Goal: Task Accomplishment & Management: Manage account settings

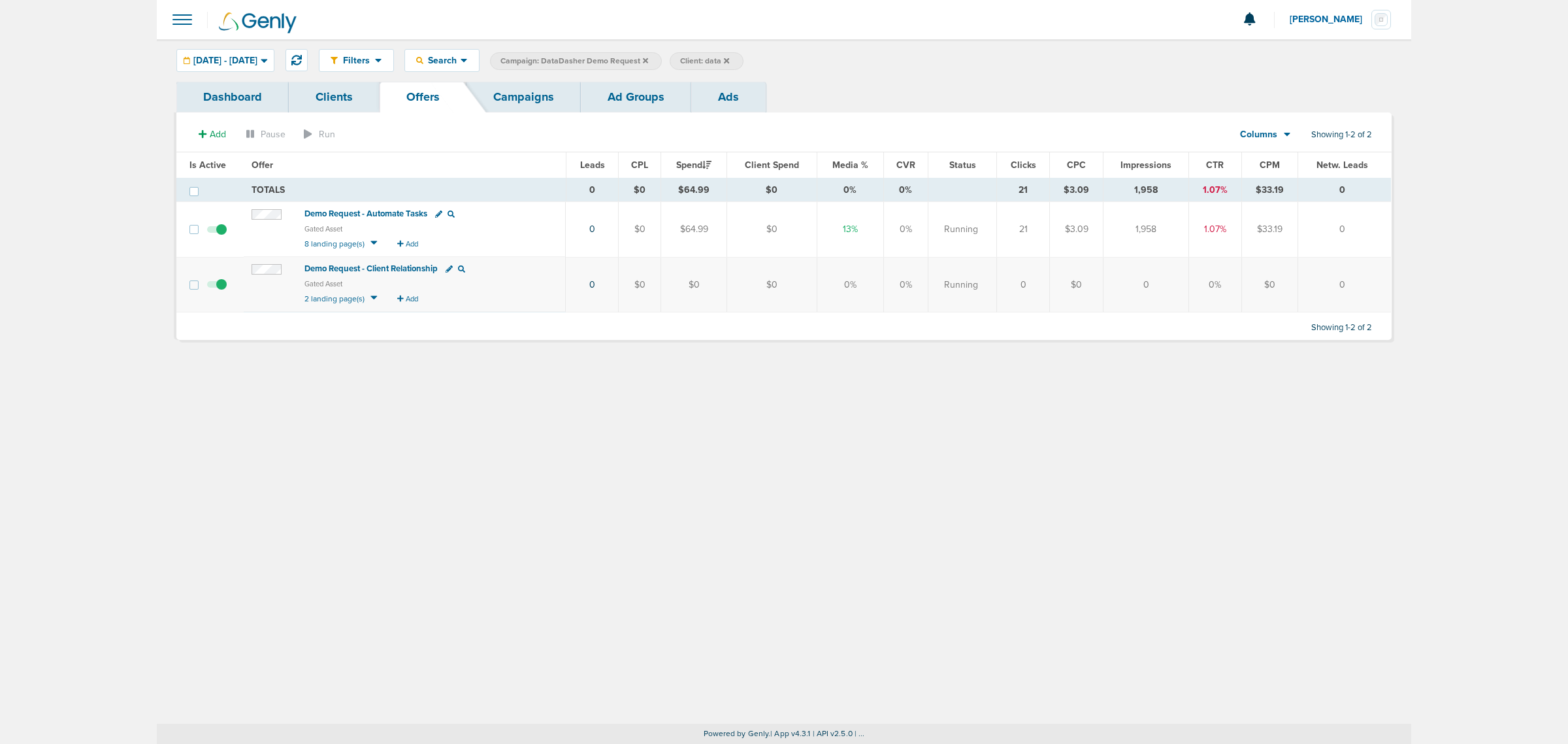
click at [648, 58] on icon at bounding box center [646, 60] width 5 height 5
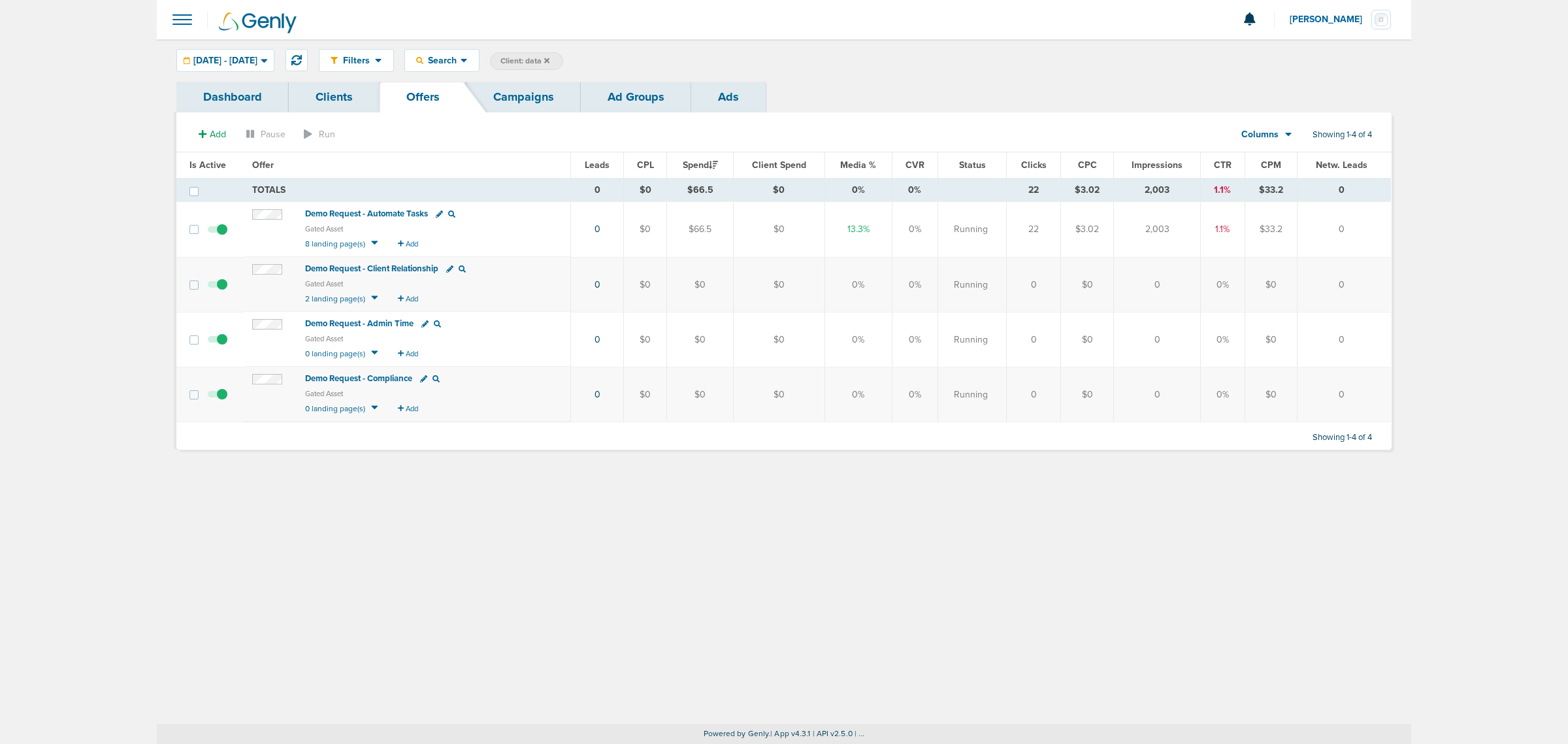
click at [550, 60] on icon at bounding box center [547, 60] width 5 height 8
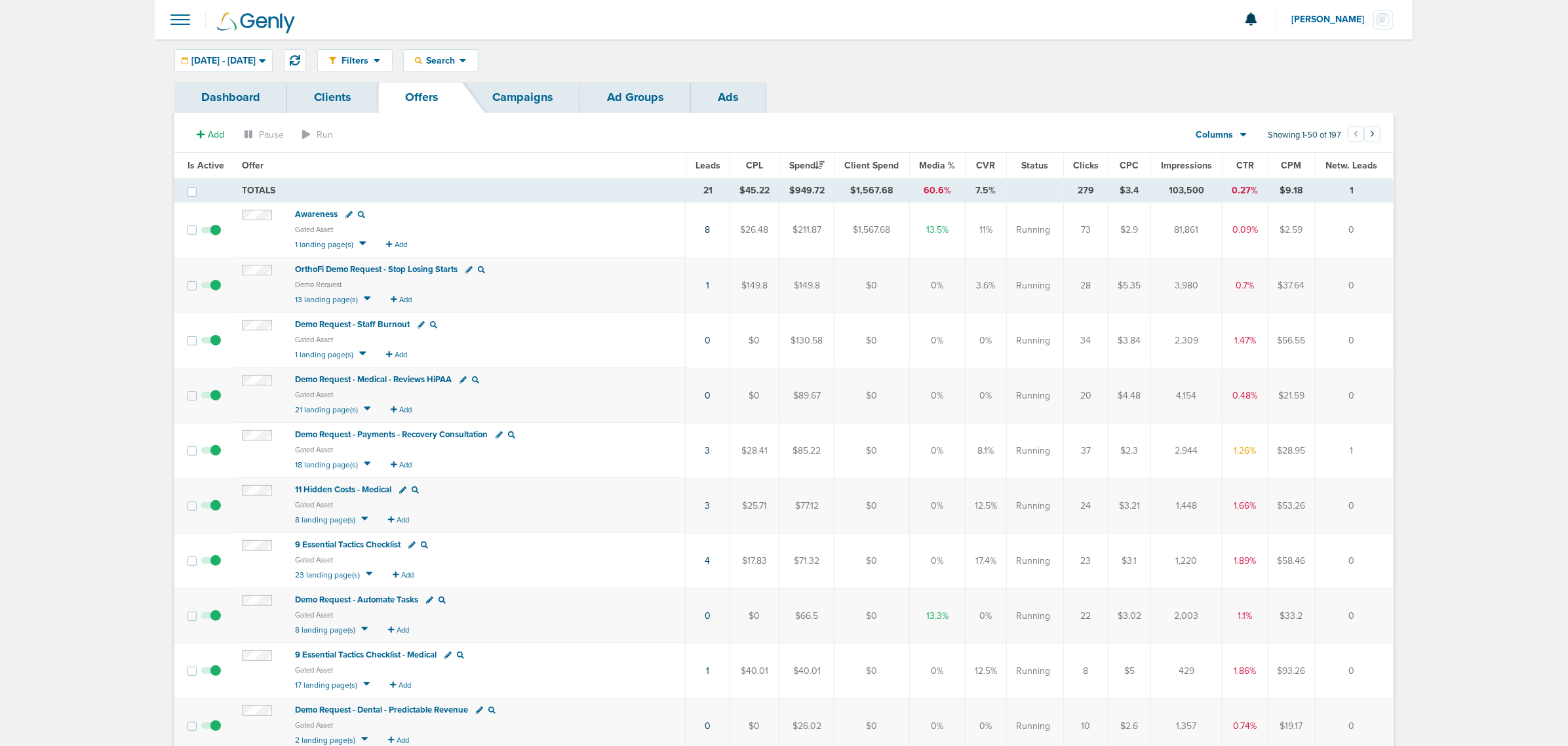
click at [545, 97] on link "Campaigns" at bounding box center [522, 97] width 114 height 31
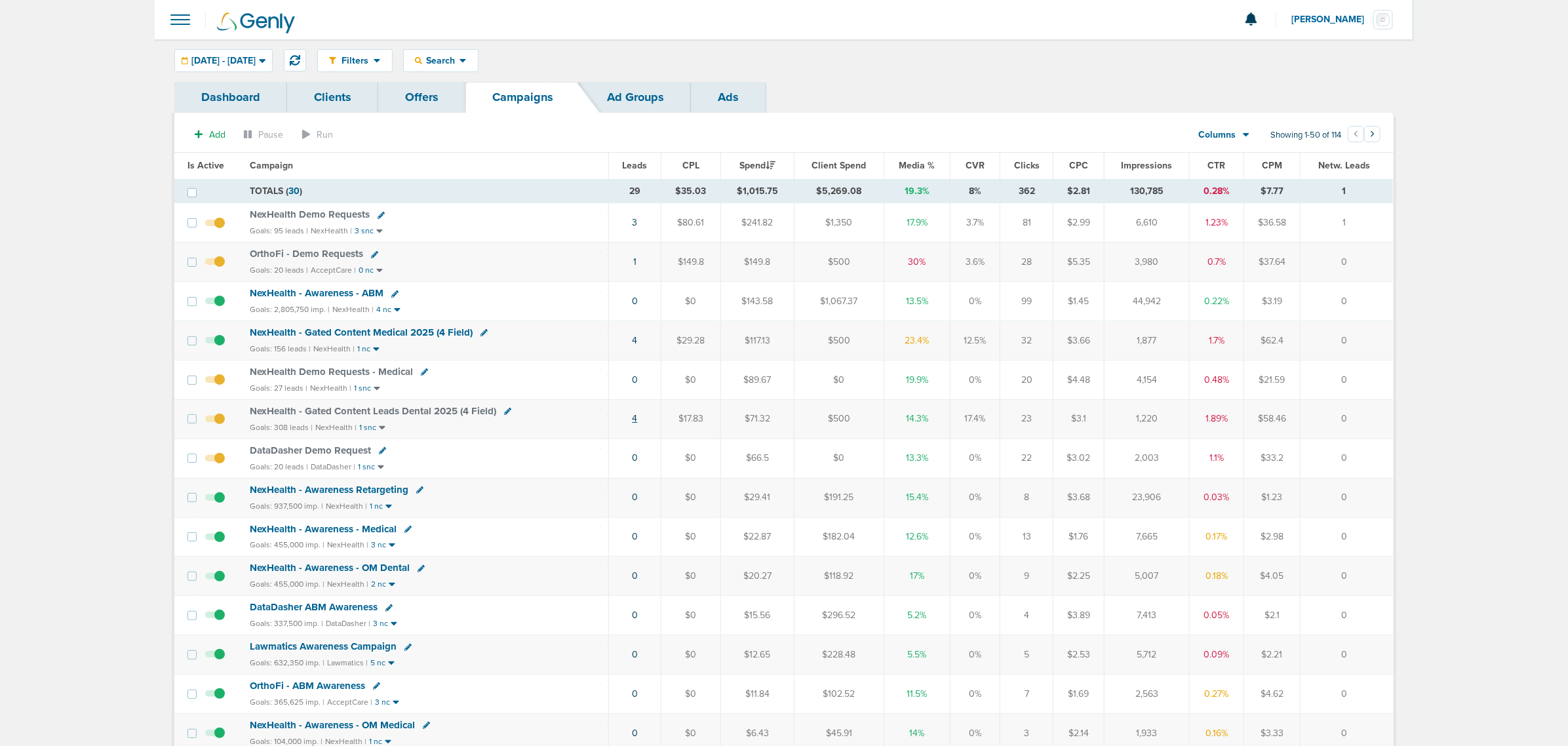
drag, startPoint x: 638, startPoint y: 417, endPoint x: 636, endPoint y: 424, distance: 7.3
click at [638, 417] on td "4" at bounding box center [635, 419] width 52 height 39
click at [636, 424] on link "4" at bounding box center [635, 418] width 5 height 11
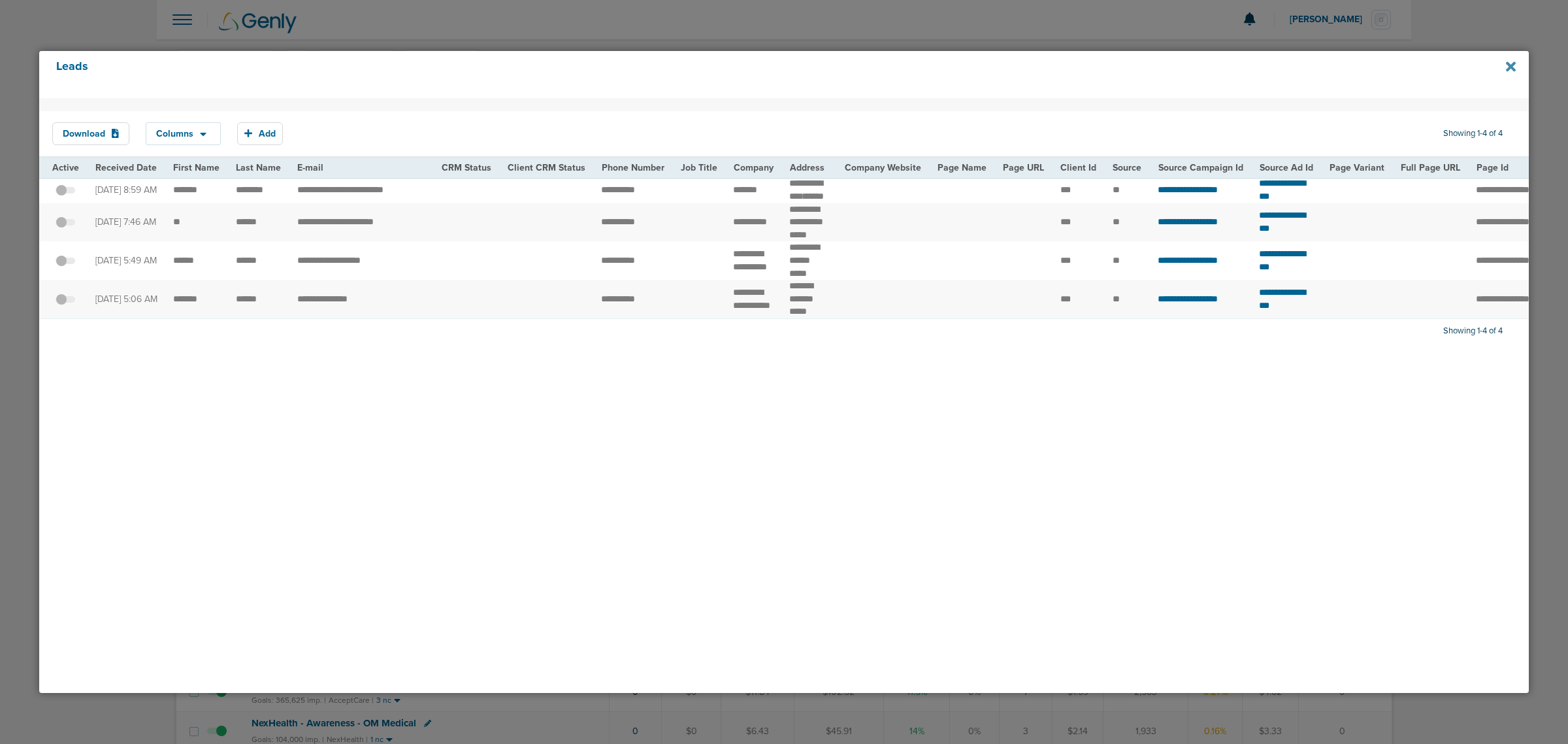
click at [1510, 63] on icon at bounding box center [1512, 66] width 10 height 14
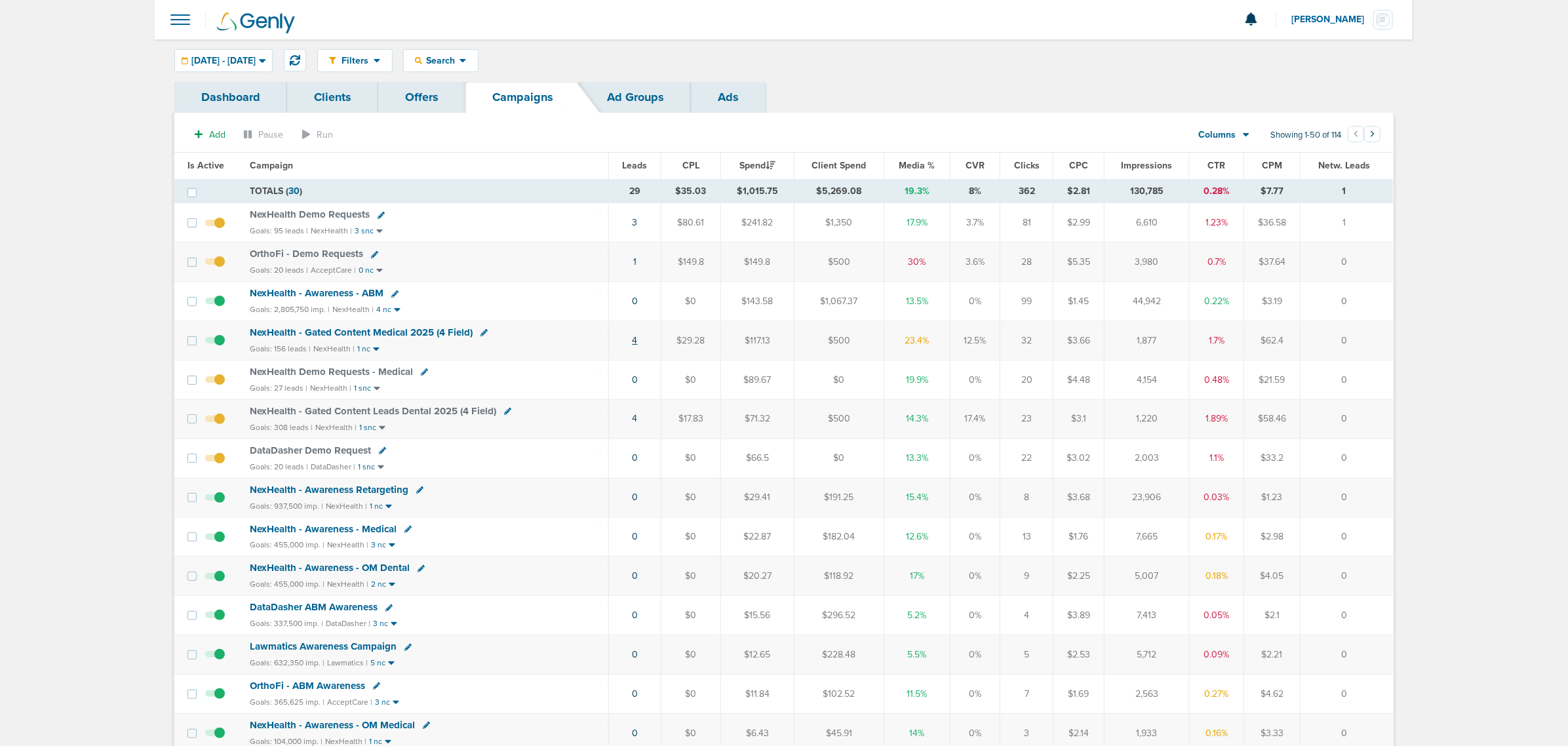
click at [635, 344] on link "4" at bounding box center [635, 341] width 5 height 11
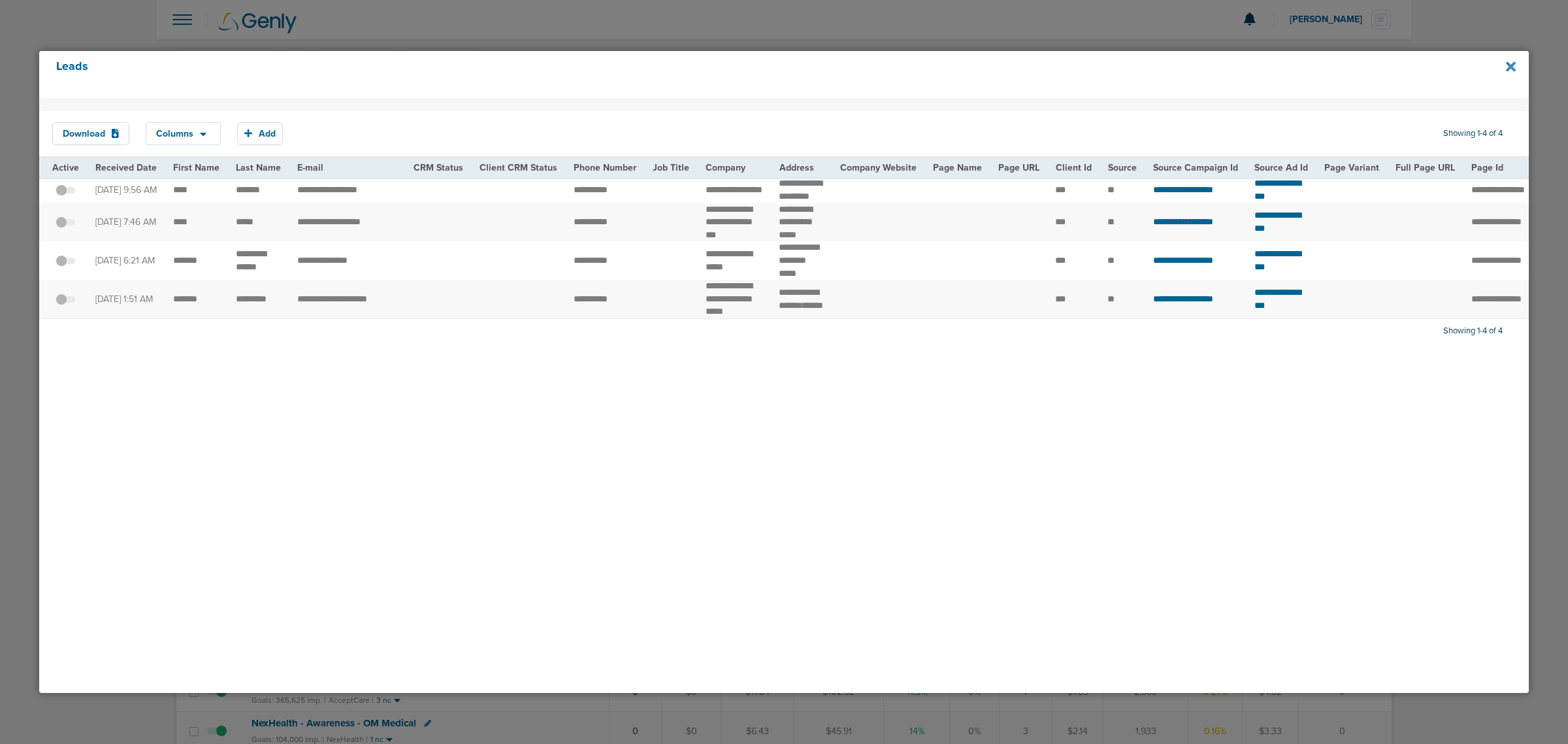
click at [1514, 66] on icon at bounding box center [1512, 66] width 10 height 14
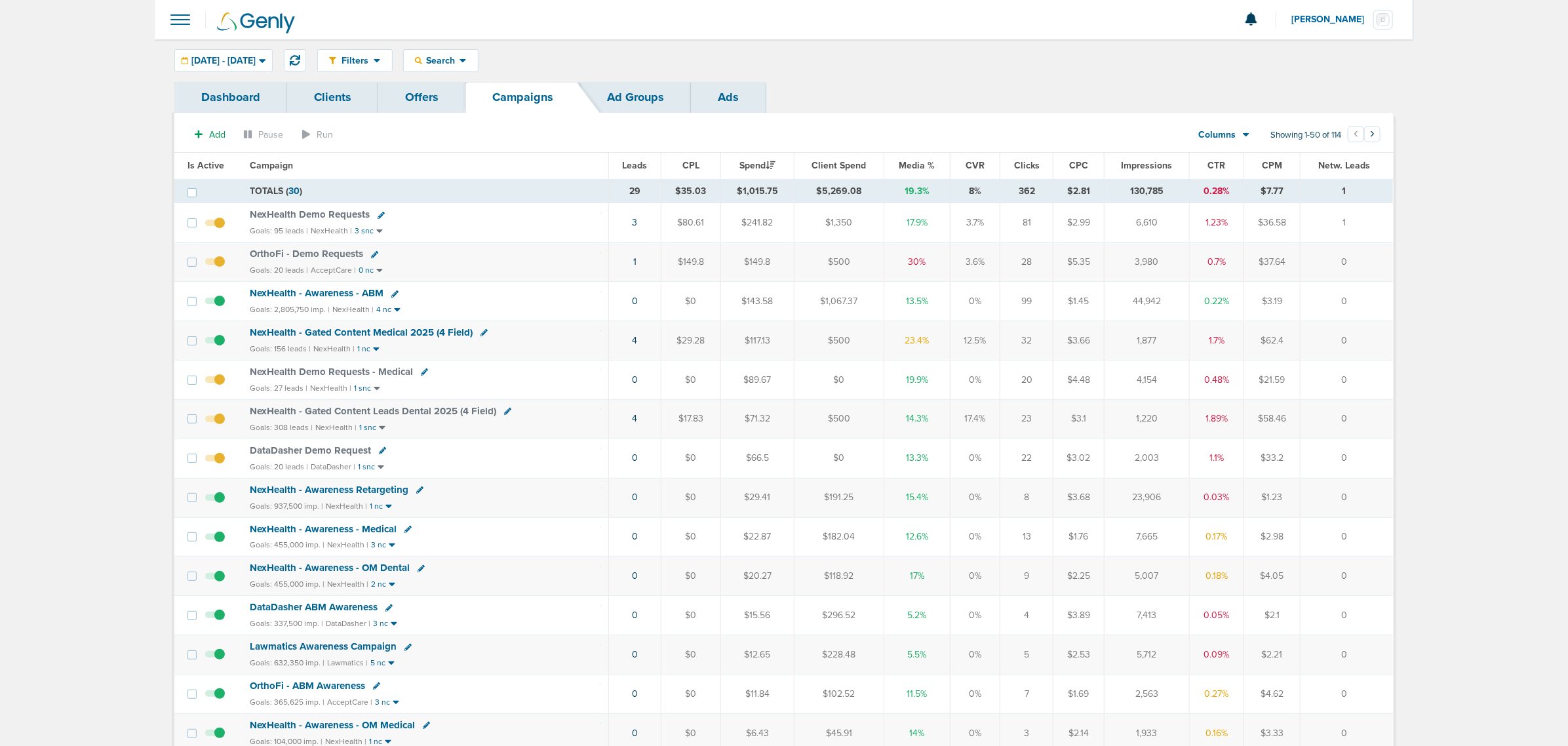
click at [361, 332] on span "NexHealth - Gated Content Medical 2025 (4 Field)" at bounding box center [361, 333] width 223 height 12
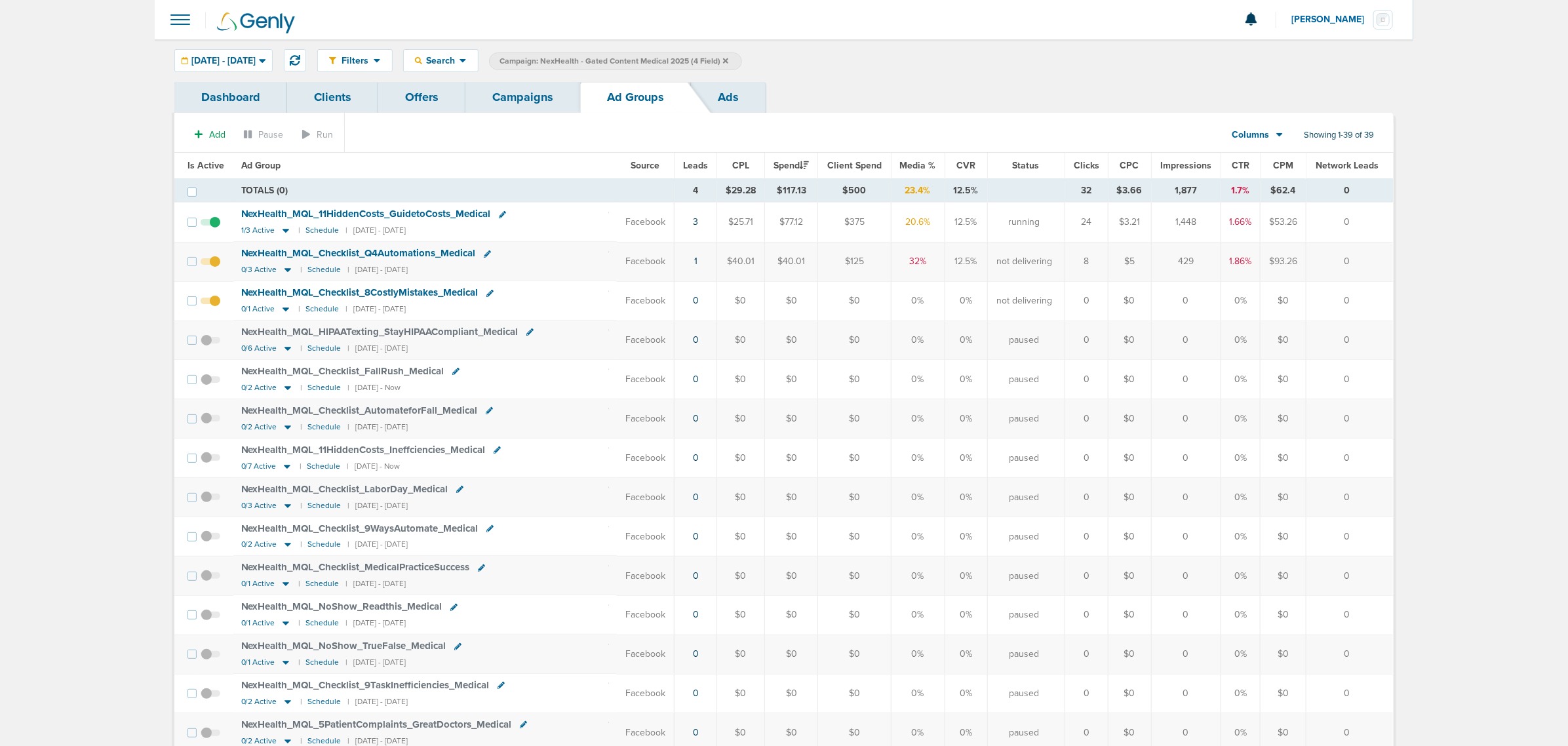
click at [530, 100] on link "Campaigns" at bounding box center [522, 97] width 114 height 31
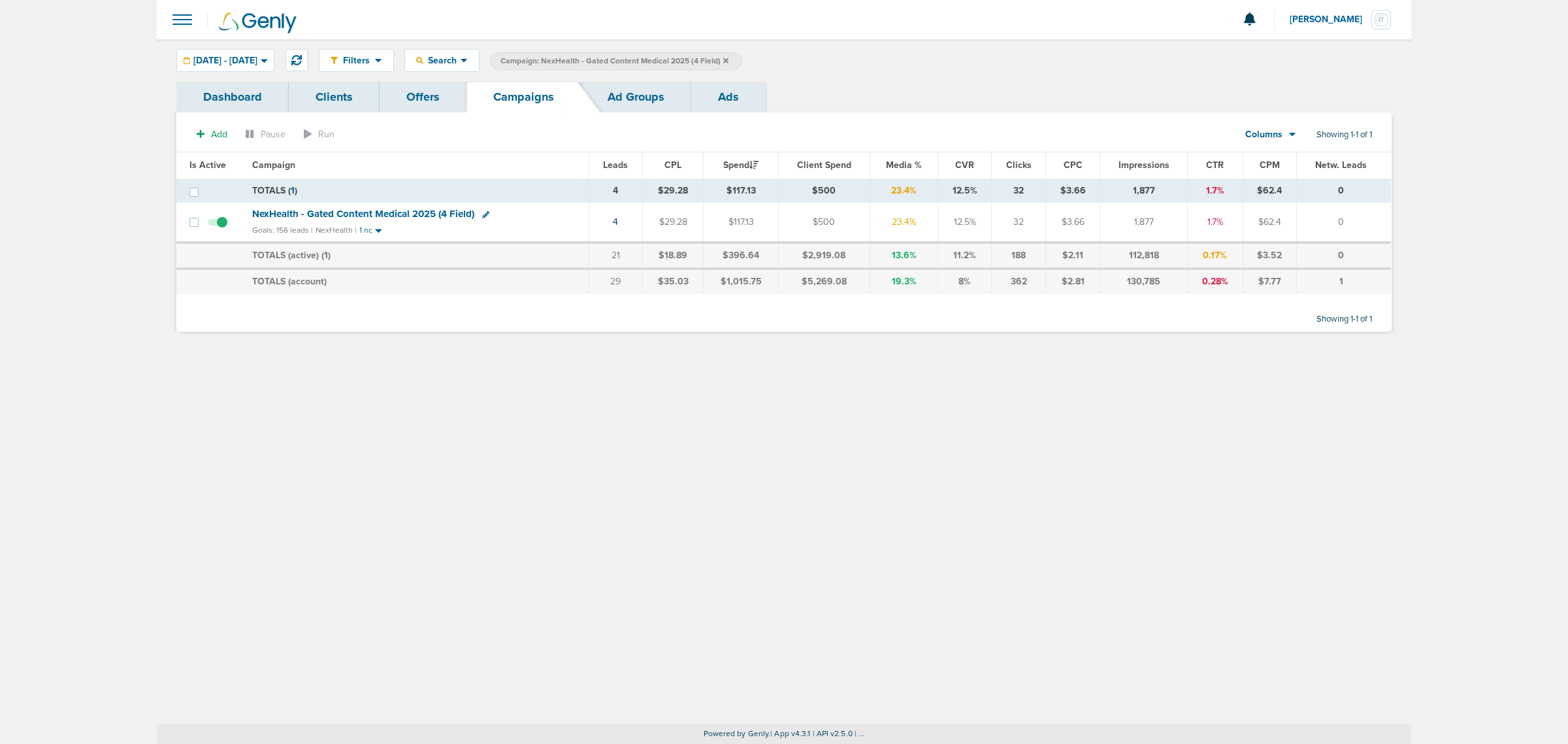
click at [743, 60] on label "Campaign: NexHealth - Gated Content Medical 2025 (4 Field)" at bounding box center [616, 60] width 252 height 18
click at [728, 60] on icon at bounding box center [726, 60] width 5 height 8
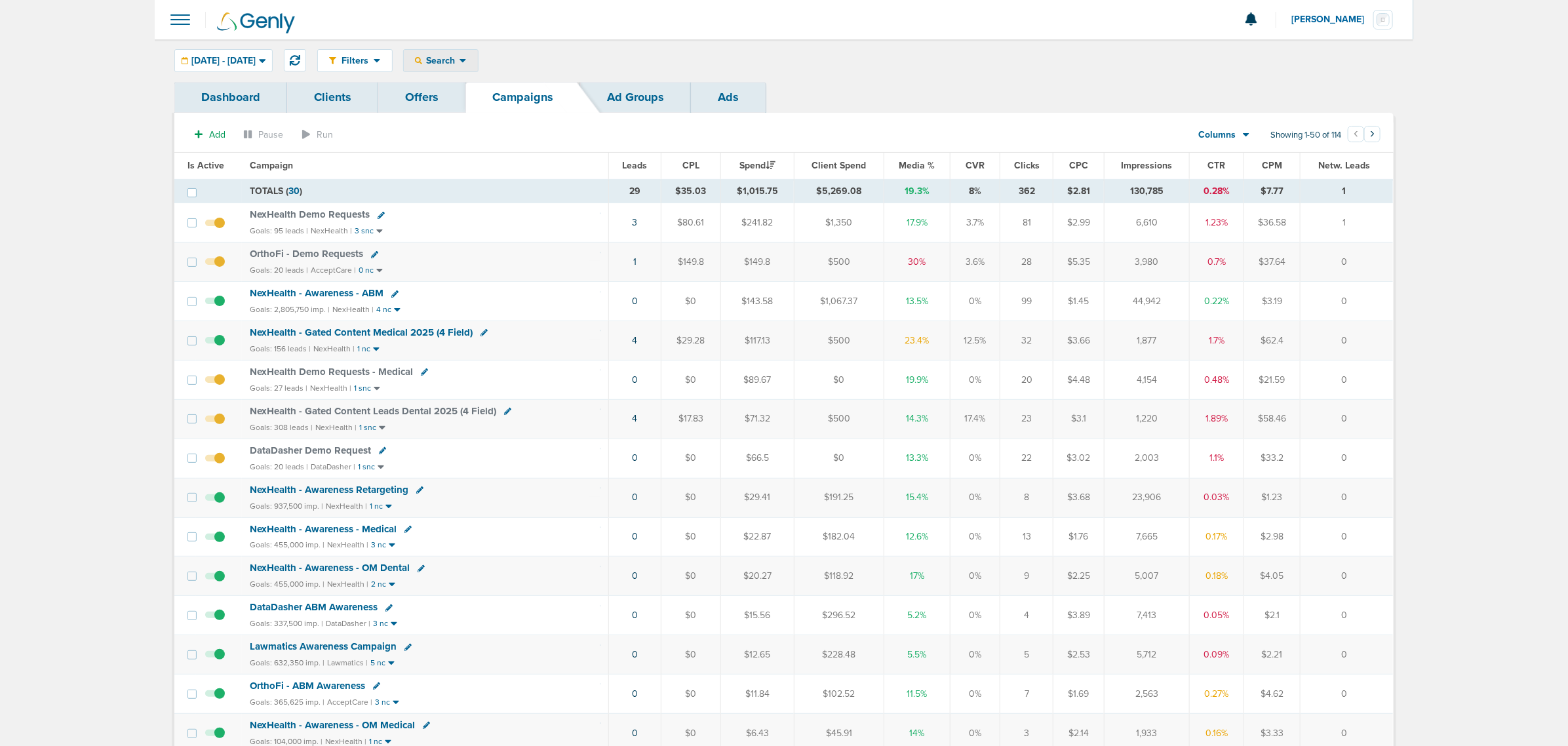
drag, startPoint x: 526, startPoint y: 58, endPoint x: 474, endPoint y: 66, distance: 52.6
click at [524, 60] on div "Filters Active Only Settings Status Active Inactive Objectives MQL SQL Traffic …" at bounding box center [855, 61] width 1076 height 23
click at [459, 66] on span "Search" at bounding box center [441, 61] width 38 height 11
click at [487, 101] on link "Client" at bounding box center [471, 102] width 136 height 16
type input "nex"
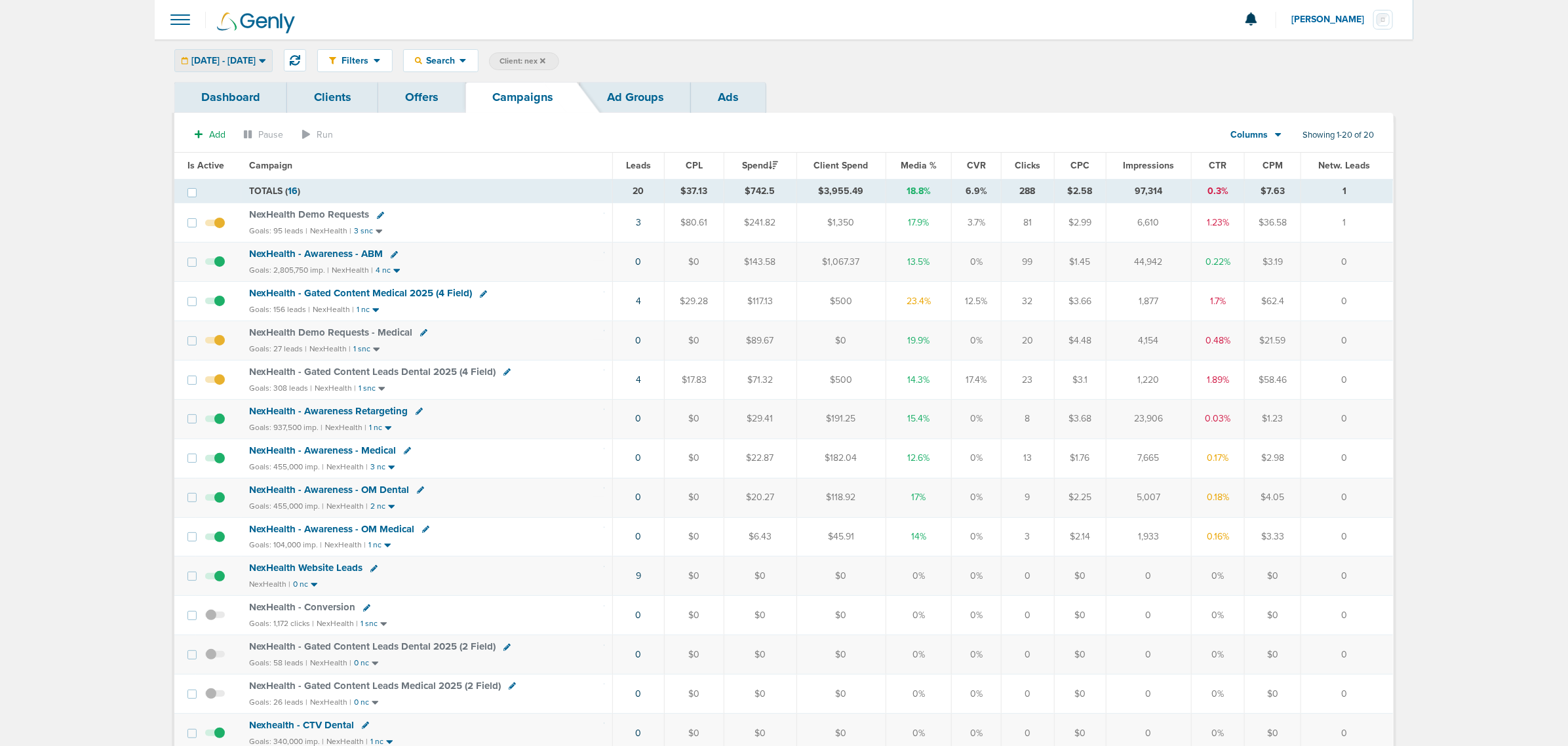
click at [256, 61] on span "[DATE] - [DATE]" at bounding box center [223, 61] width 64 height 9
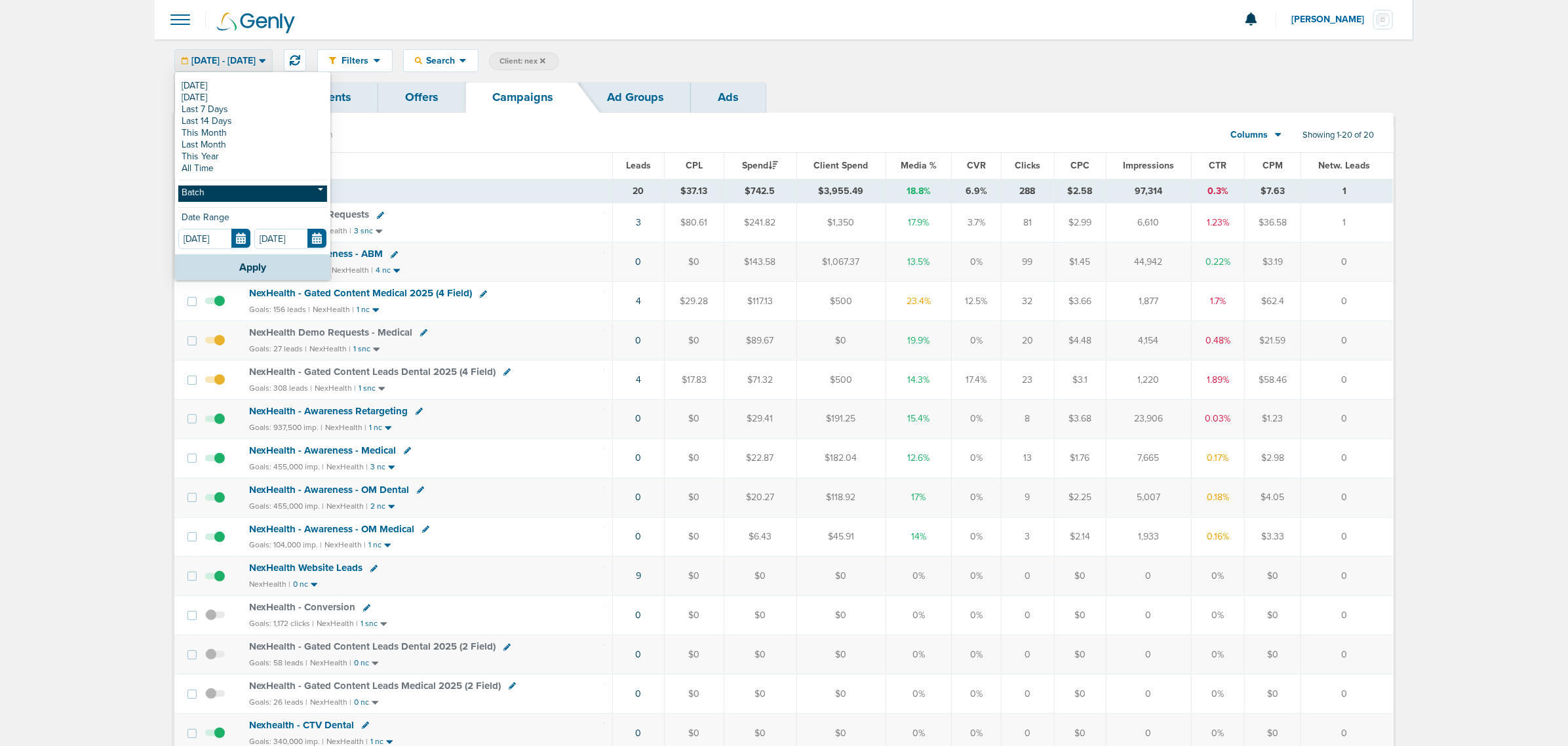
click at [235, 191] on link "Batch" at bounding box center [253, 193] width 149 height 16
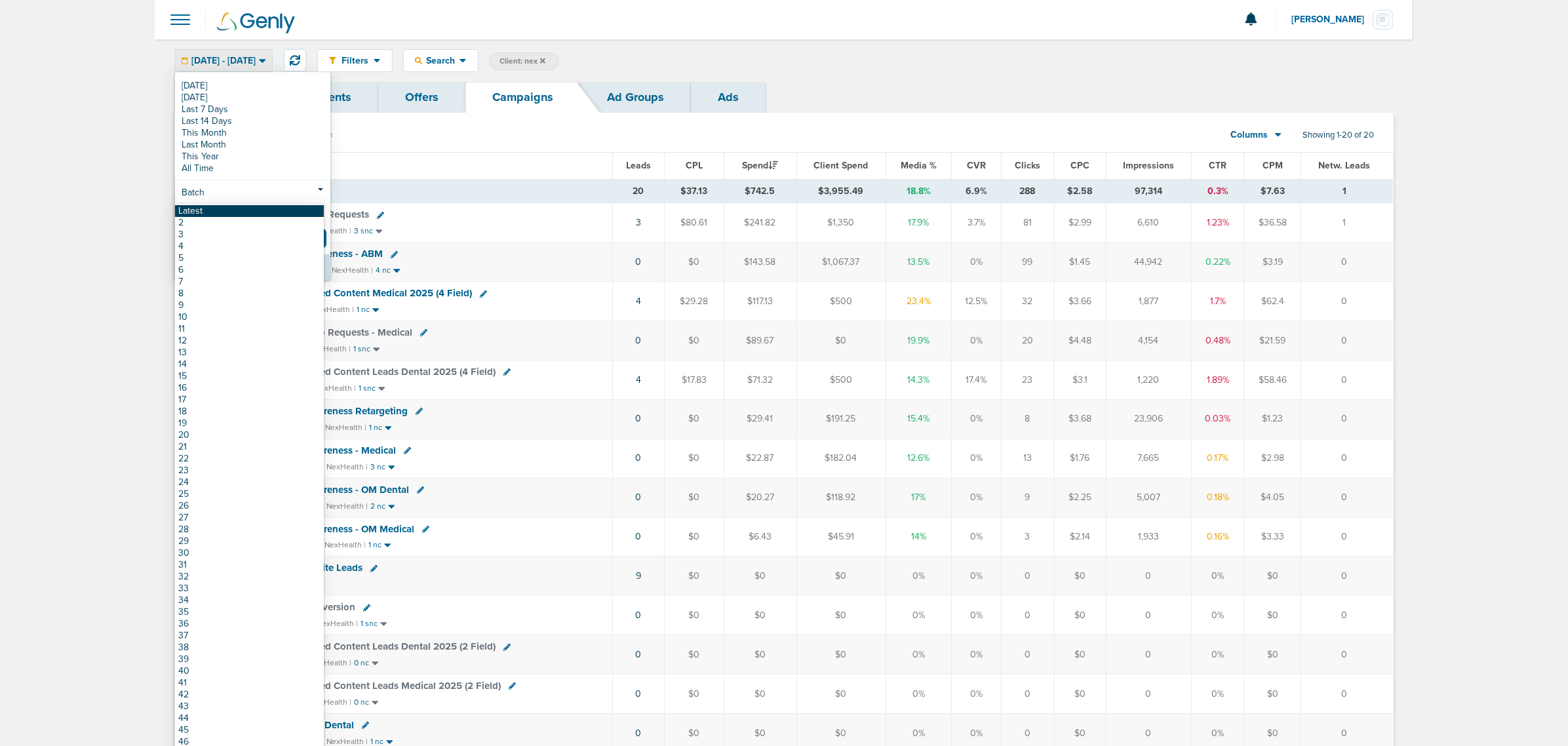
click at [220, 210] on link "Latest" at bounding box center [249, 211] width 149 height 12
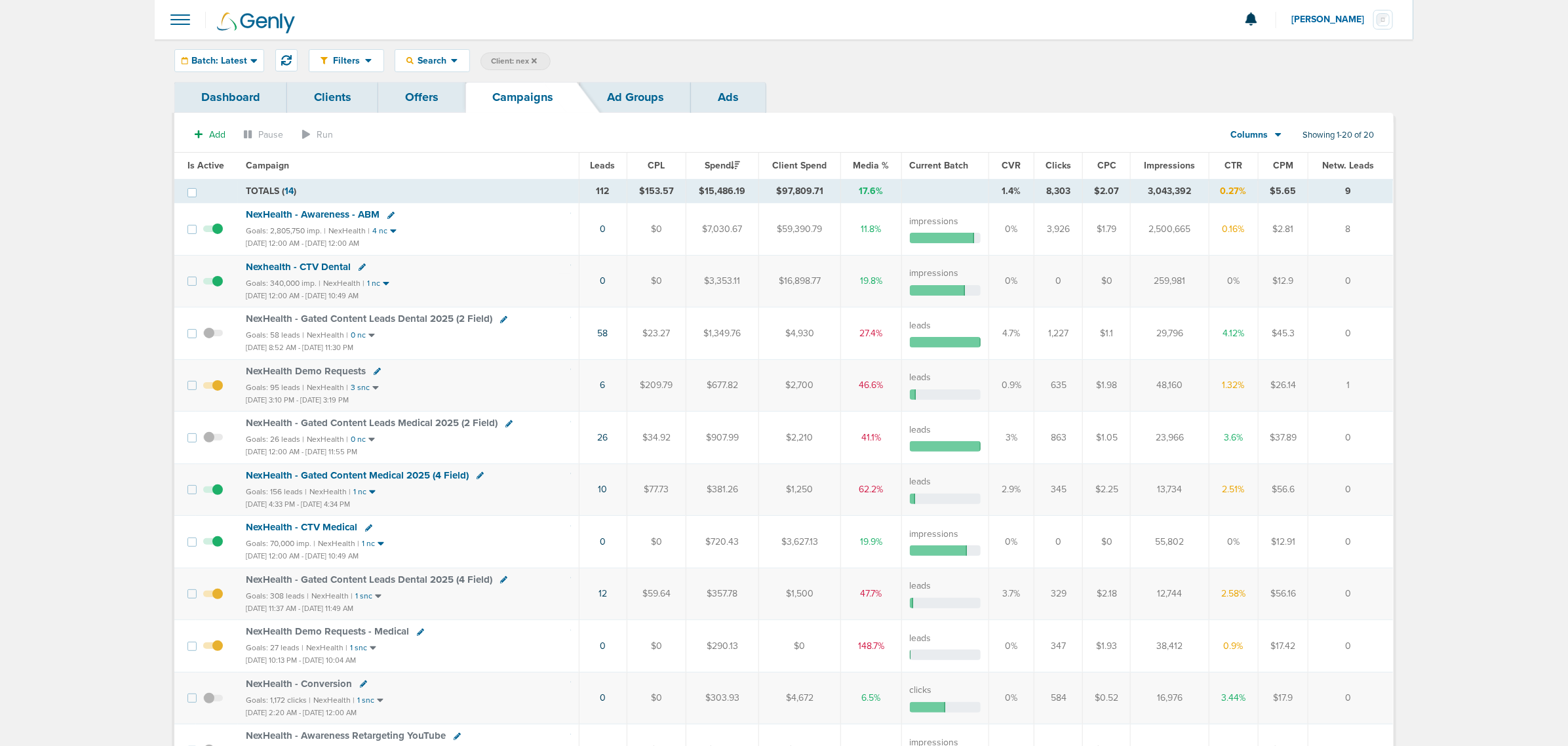
click at [1166, 166] on span "Impressions" at bounding box center [1170, 165] width 51 height 11
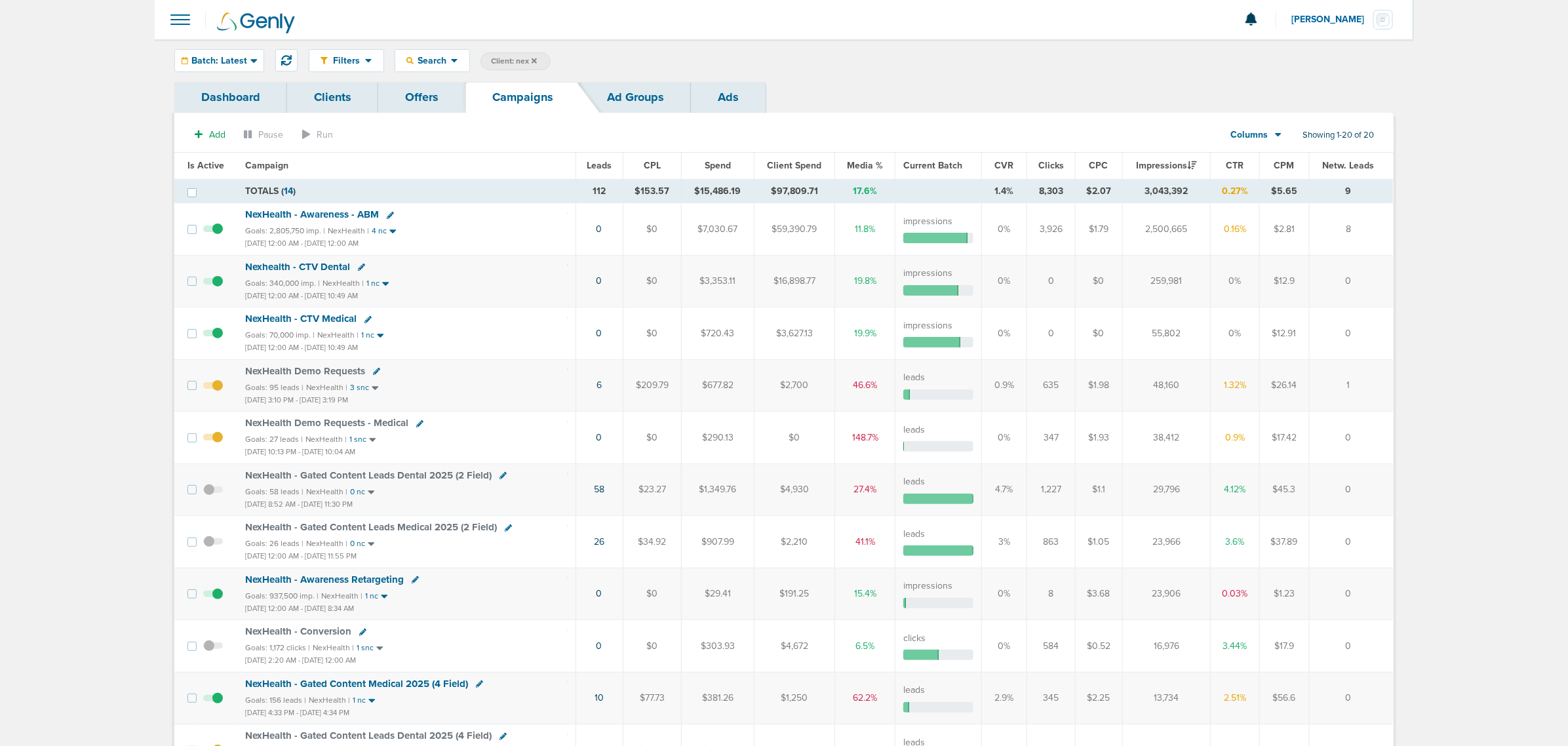
click at [534, 57] on icon at bounding box center [534, 61] width 5 height 8
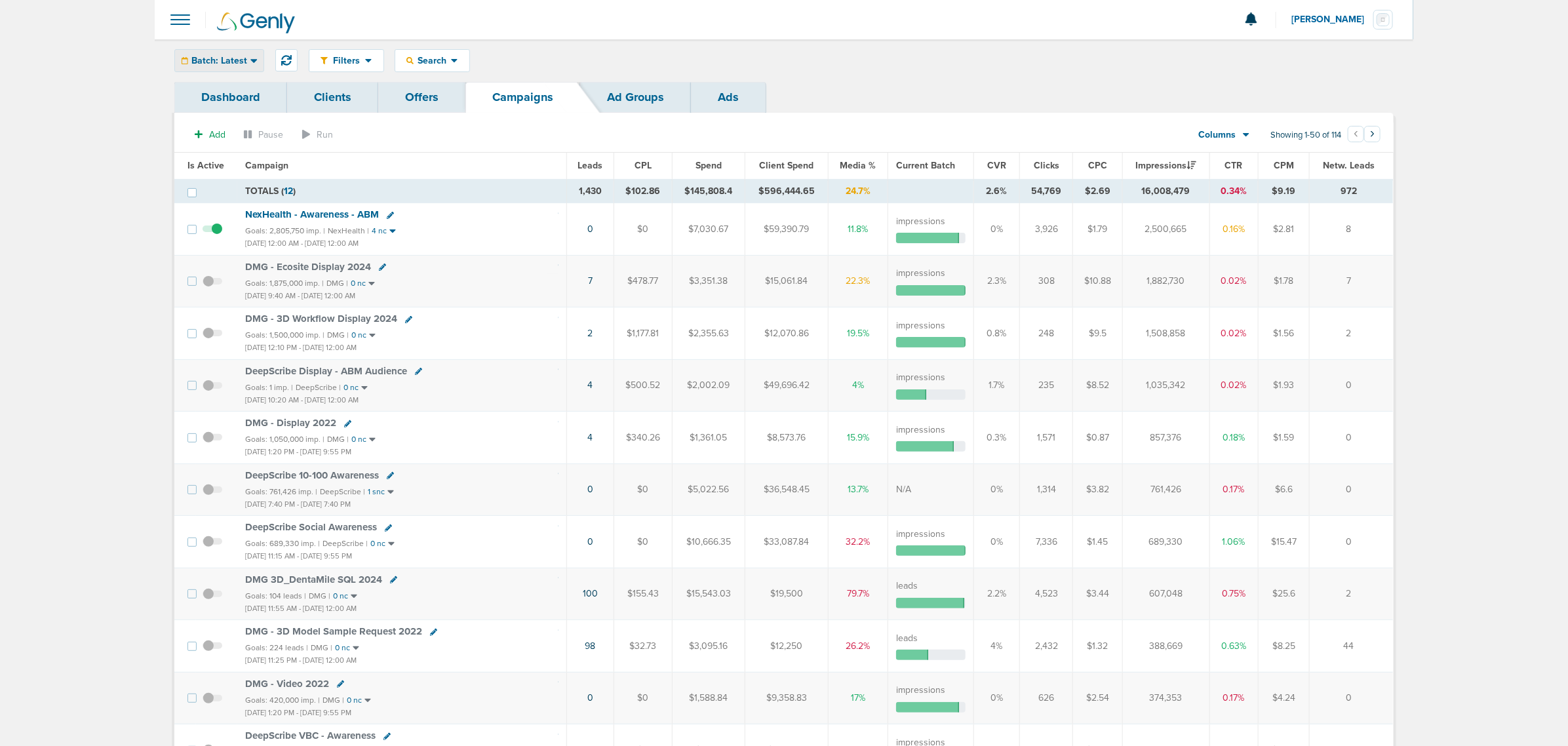
click at [219, 56] on span "Batch: Latest" at bounding box center [219, 61] width 55 height 9
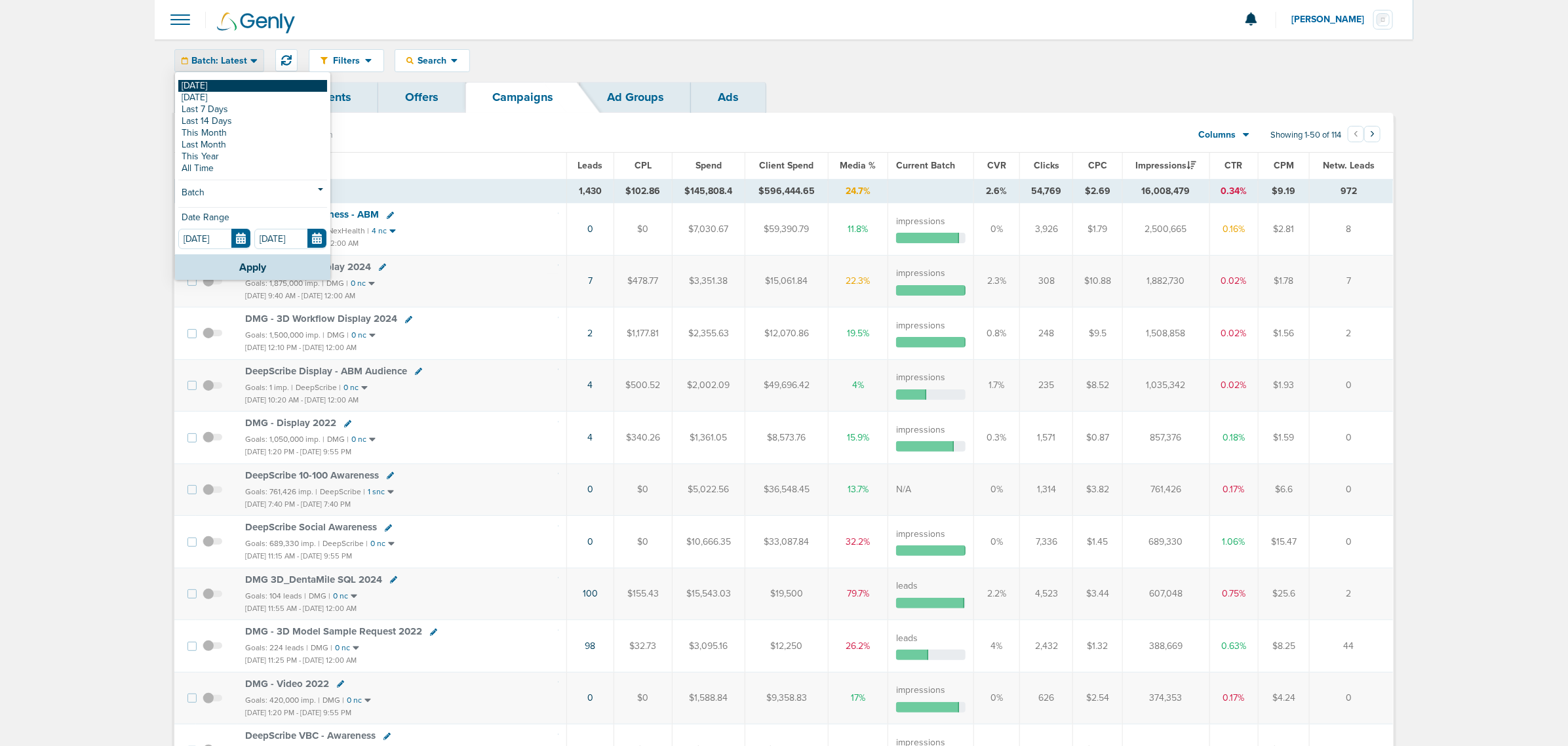
click at [205, 84] on link "[DATE]" at bounding box center [253, 86] width 149 height 12
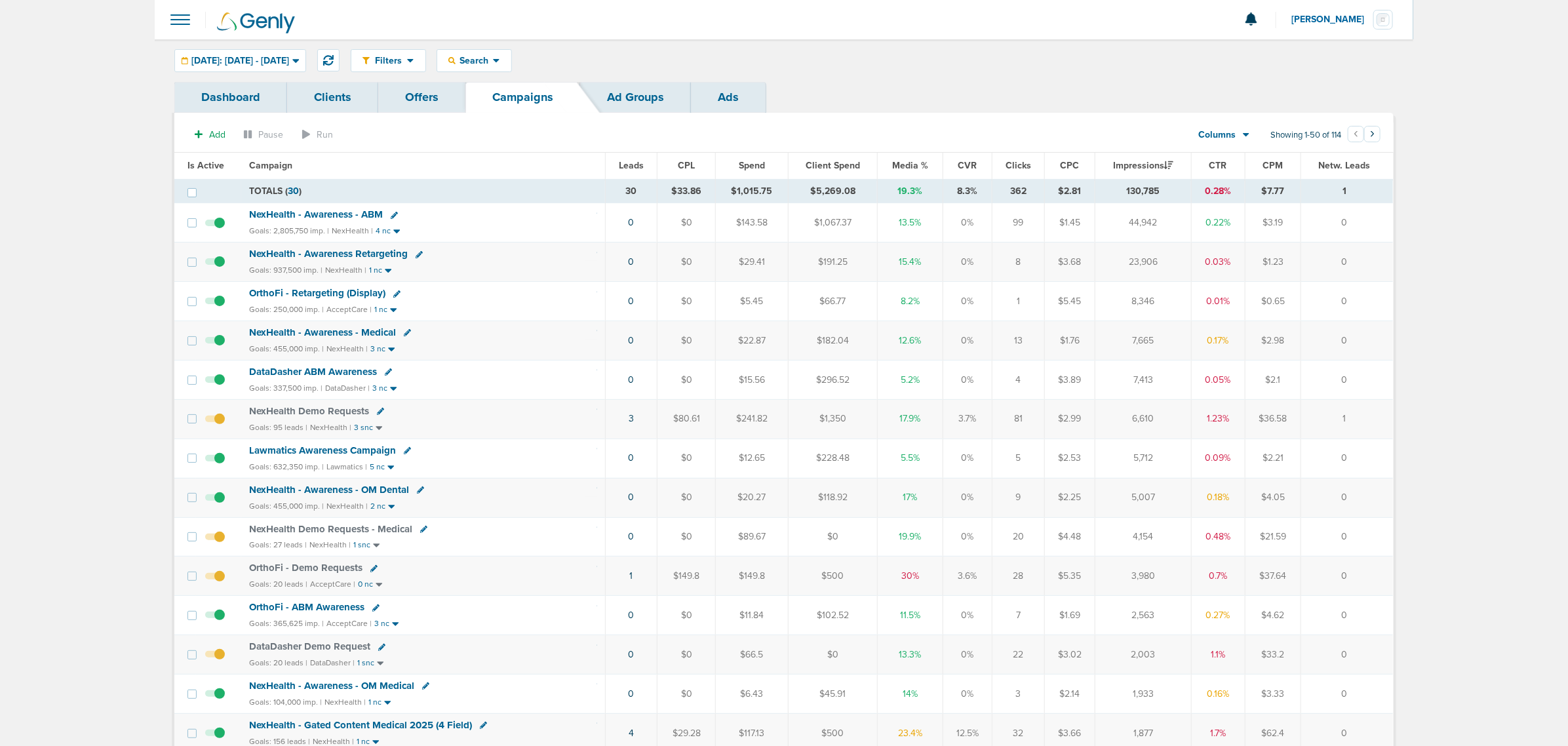
click at [899, 162] on span "Media %" at bounding box center [910, 165] width 36 height 11
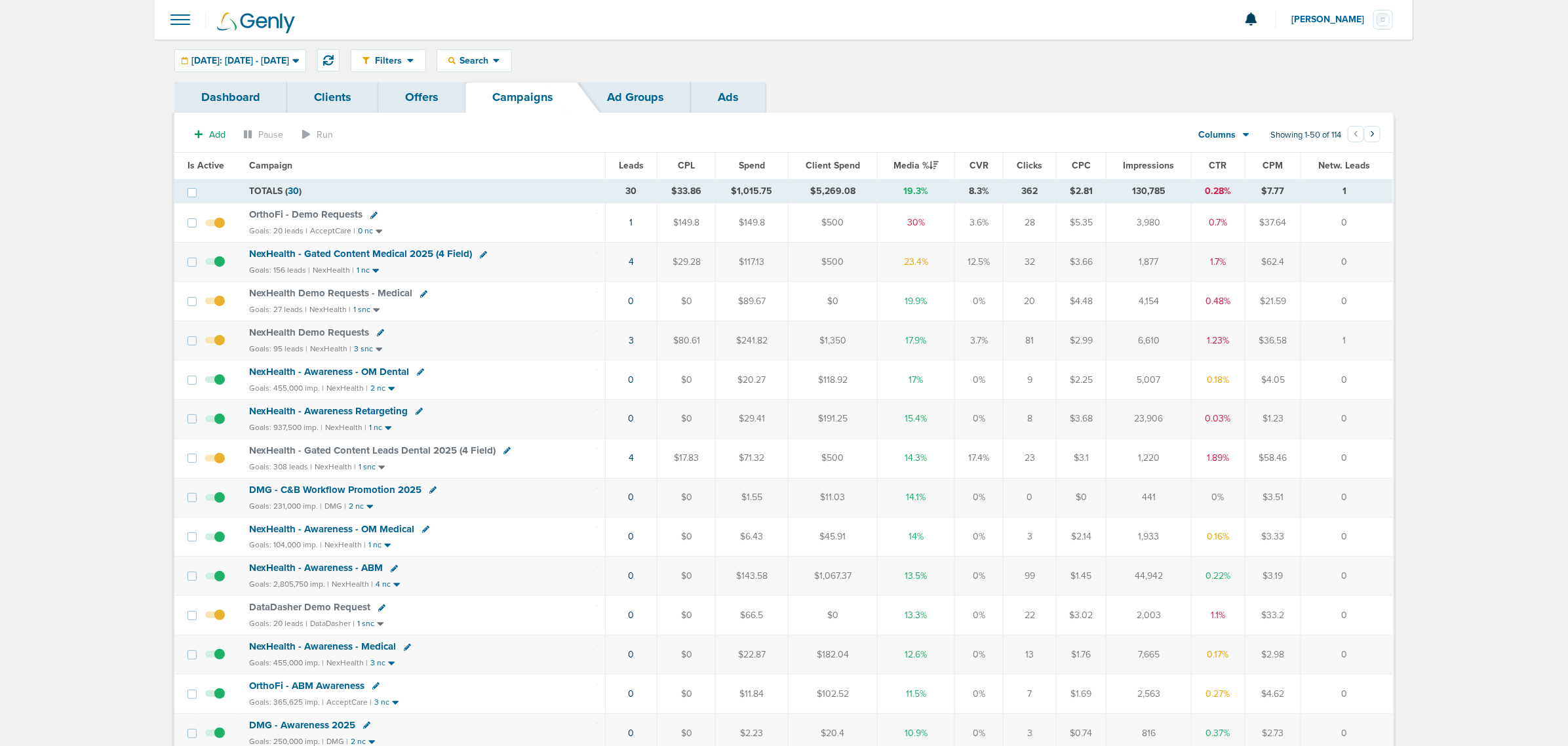
click at [378, 612] on icon at bounding box center [382, 608] width 7 height 7
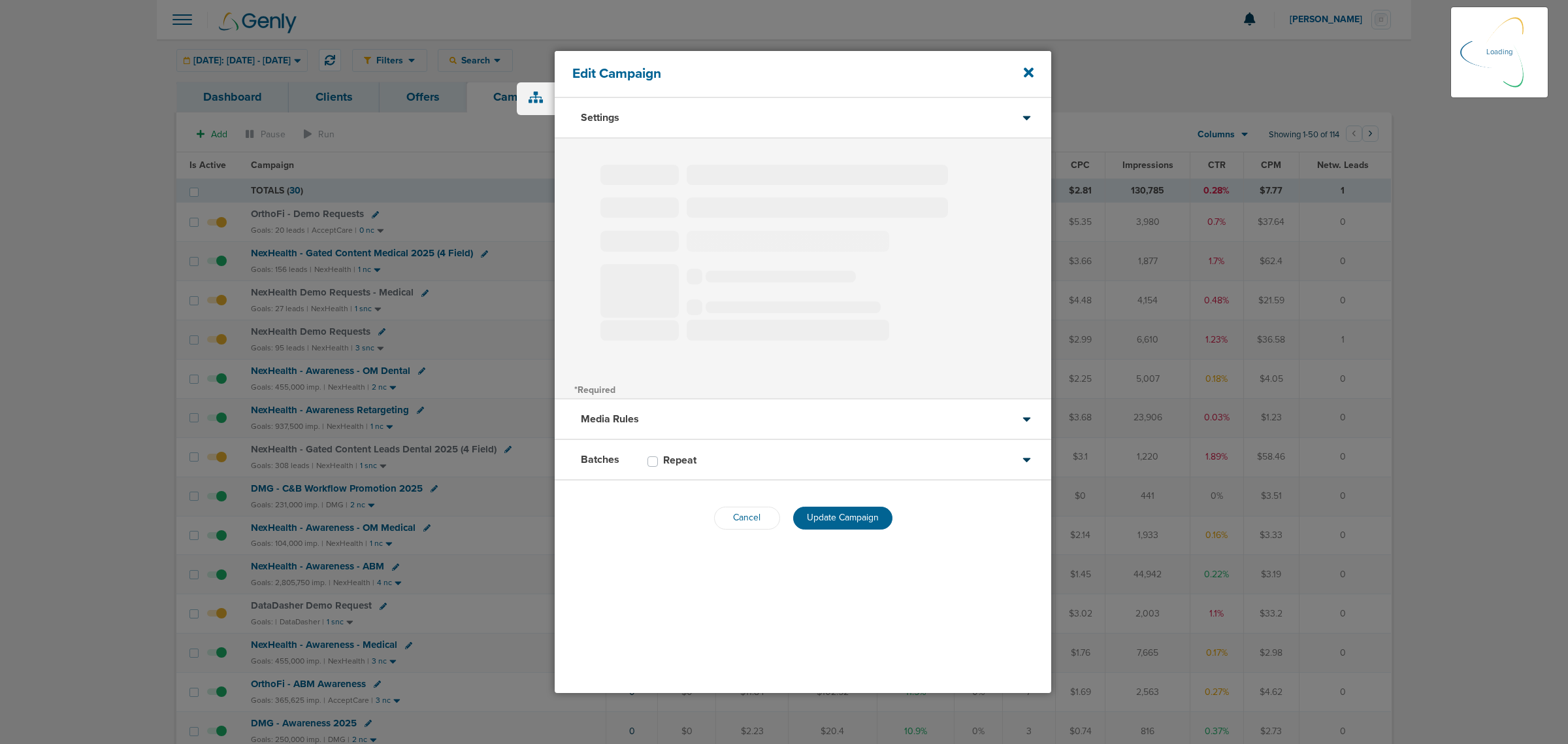
type input "DataDasher Demo Request"
select select "Leads"
radio input "true"
select select "readOnly"
select select "1"
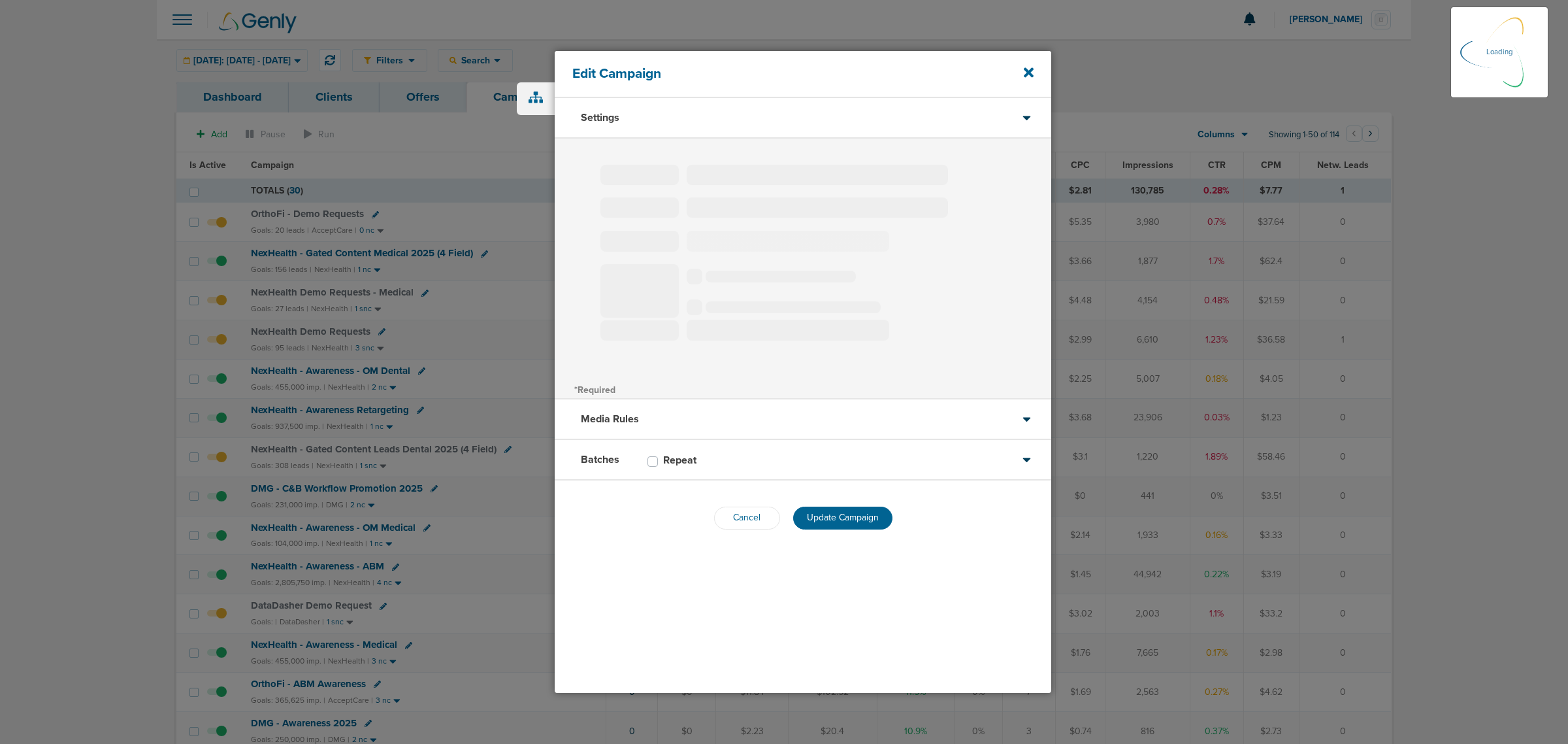
select select "1"
select select "2"
select select "3"
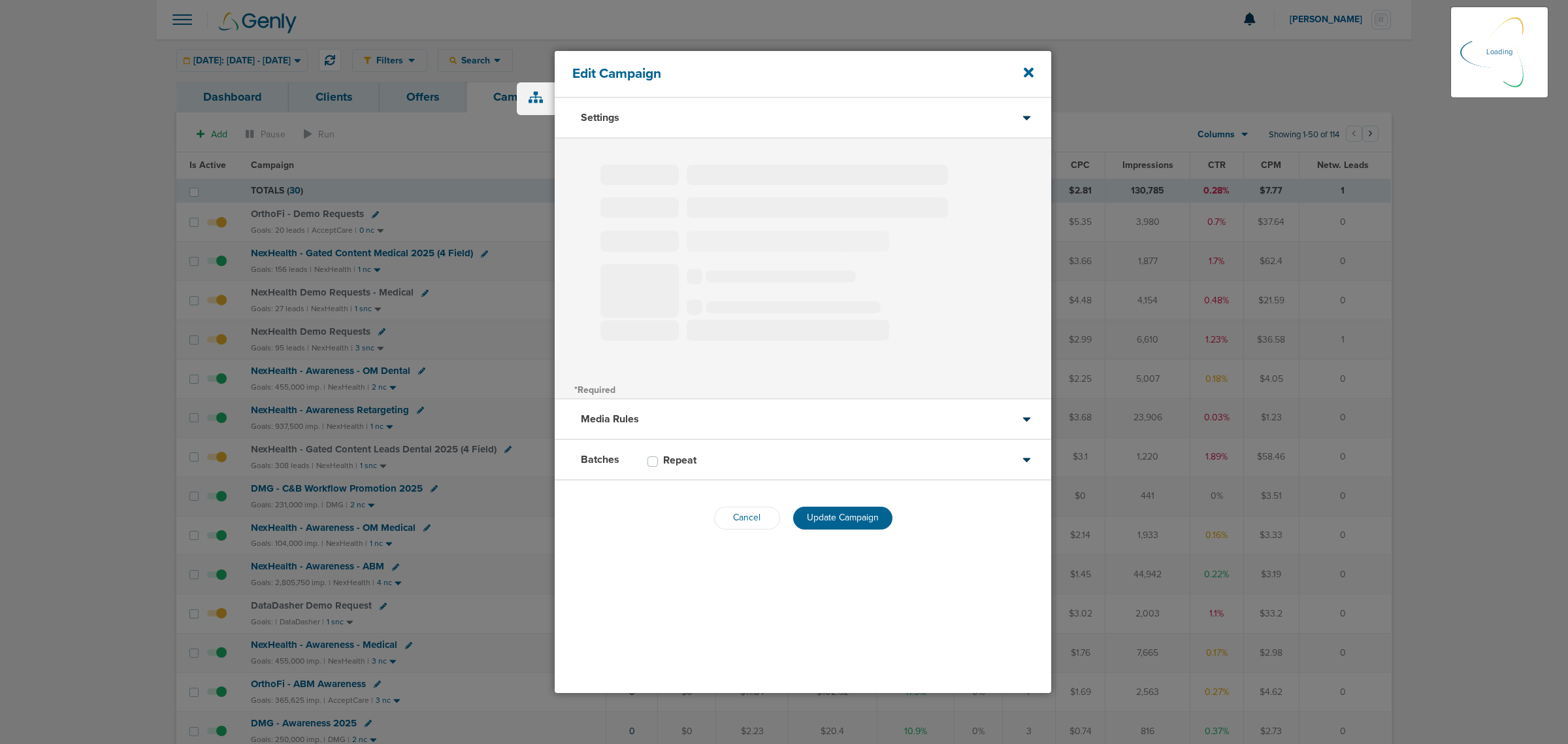
select select "4"
select select "6"
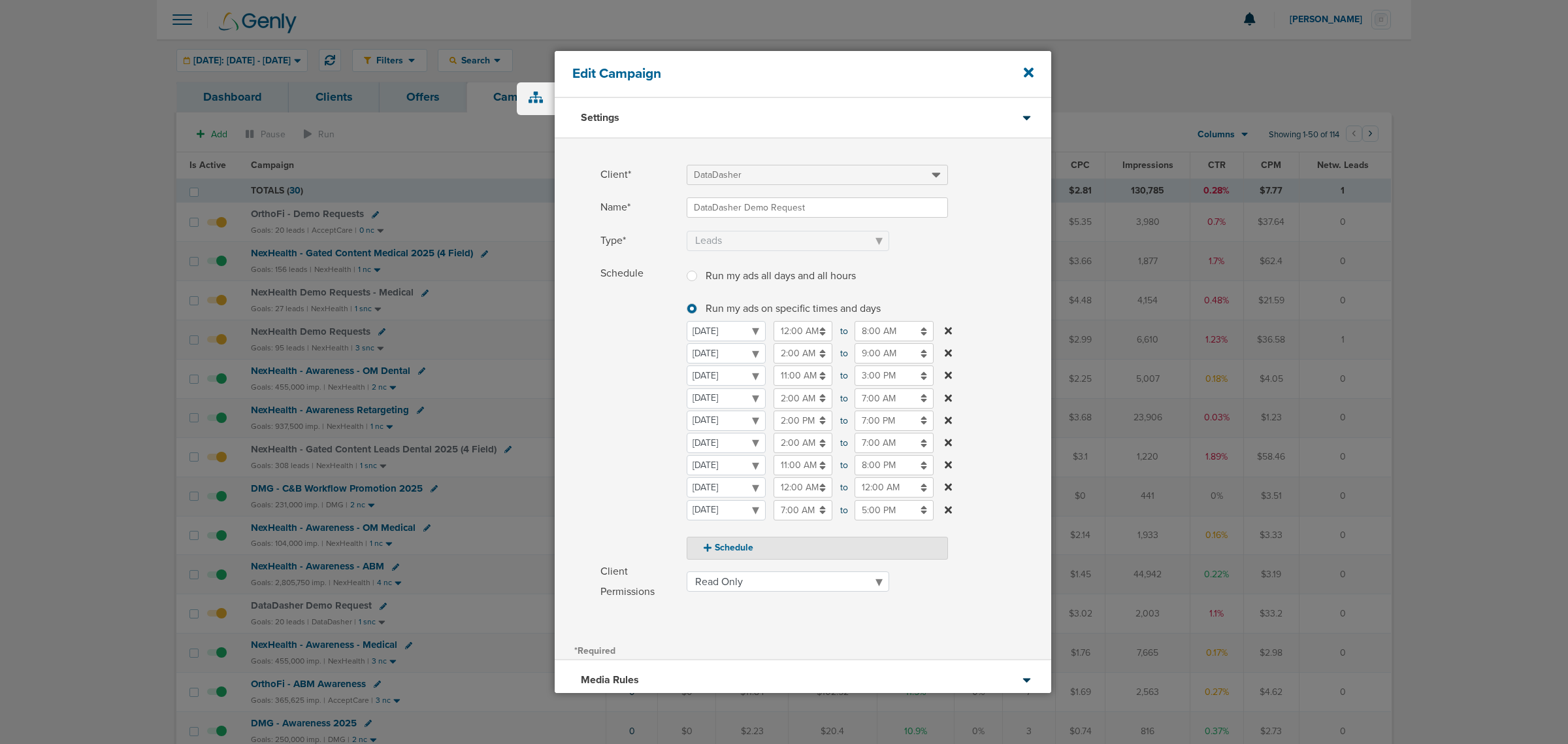
click at [797, 369] on input "11:00 AM" at bounding box center [802, 375] width 59 height 20
click at [779, 409] on icon at bounding box center [779, 407] width 12 height 8
type input "1:00 PM"
click at [866, 376] on input "3:00 PM" at bounding box center [894, 375] width 79 height 20
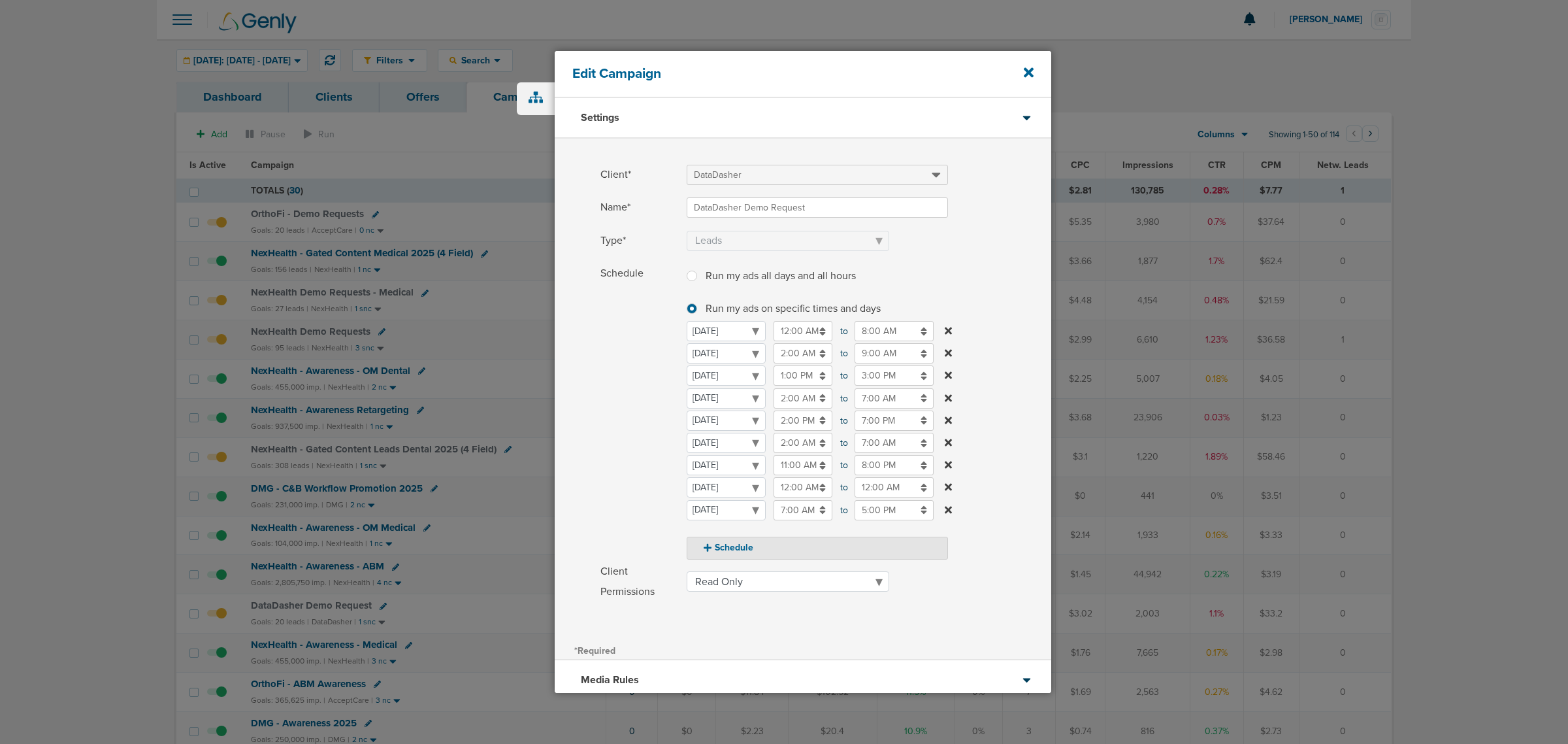
drag, startPoint x: 1011, startPoint y: 341, endPoint x: 1000, endPoint y: 345, distance: 11.7
click at [1011, 341] on label "Schedule Run my ads all days and all hours Run my ads all days and all hours Ru…" at bounding box center [826, 412] width 451 height 296
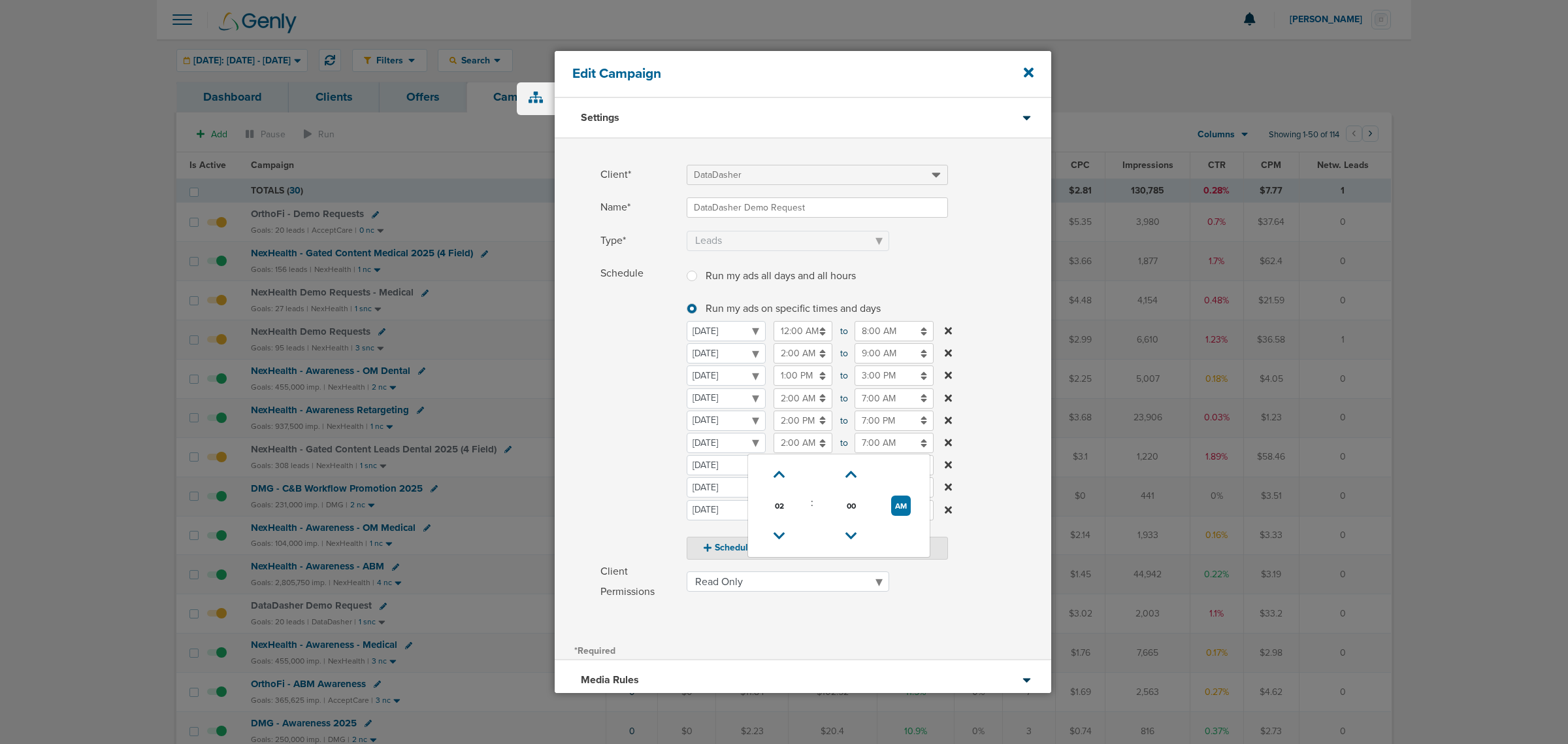
click at [794, 445] on input "2:00 AM" at bounding box center [802, 443] width 59 height 20
click at [783, 535] on icon at bounding box center [779, 535] width 12 height 8
click at [897, 504] on button "AM" at bounding box center [901, 506] width 20 height 20
type input "1:00 PM"
click at [887, 440] on input "7:00 AM" at bounding box center [894, 443] width 79 height 20
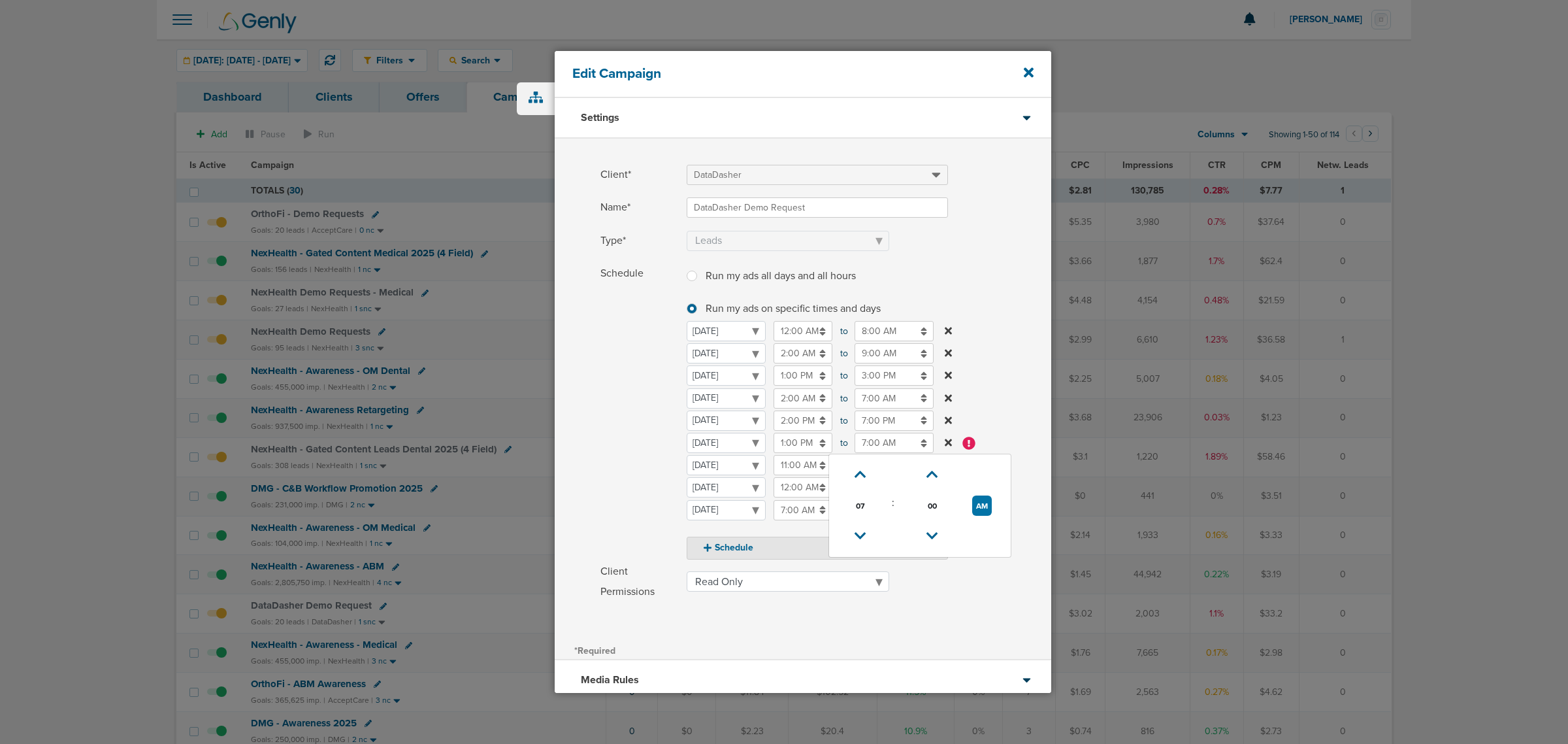
click at [1006, 382] on label "Schedule Run my ads all days and all hours Run my ads all days and all hours Ru…" at bounding box center [826, 412] width 451 height 296
click at [945, 444] on icon at bounding box center [949, 443] width 7 height 7
select select "3"
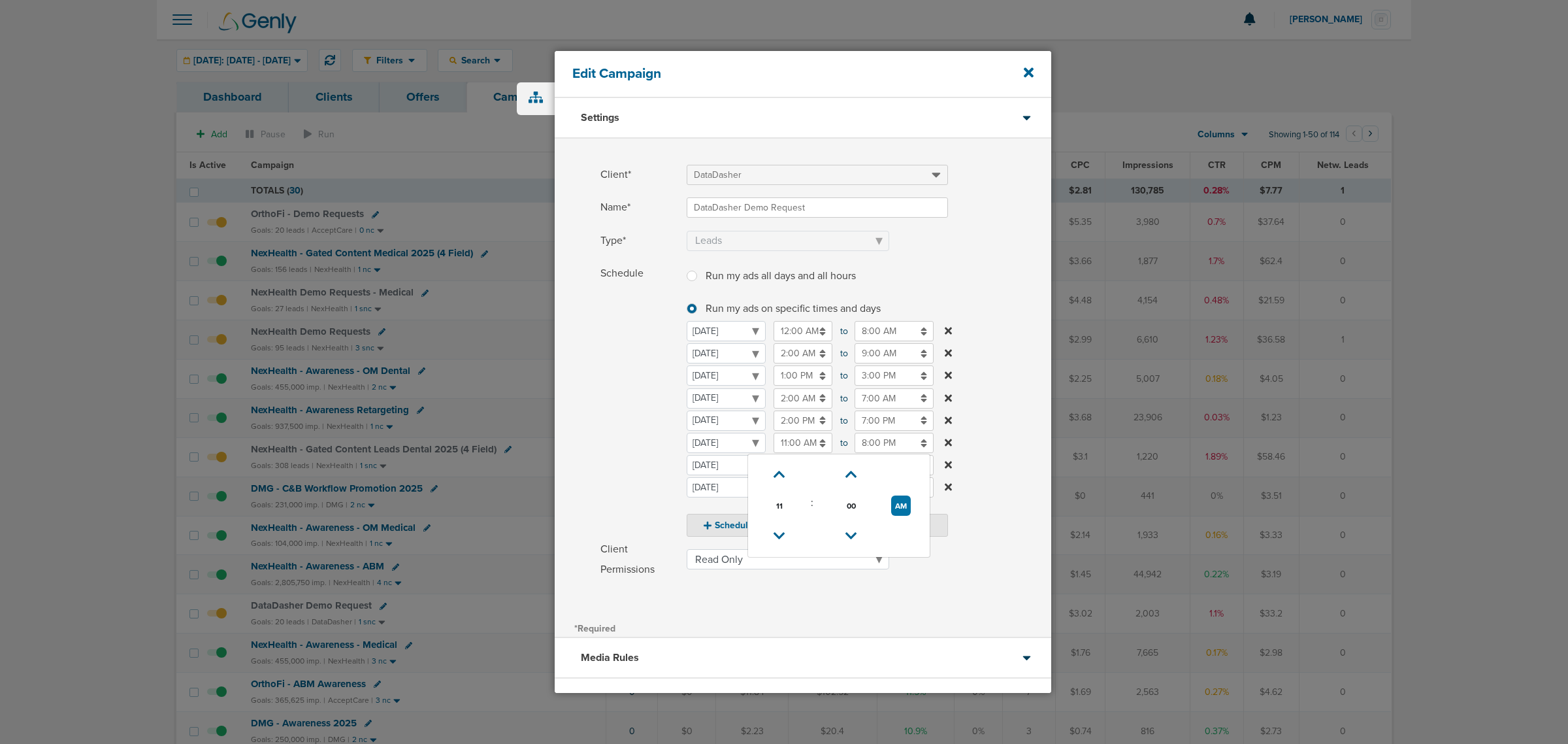
click at [789, 447] on input "11:00 AM" at bounding box center [802, 443] width 59 height 20
click at [781, 476] on icon at bounding box center [779, 474] width 12 height 8
type input "1:00 PM"
click at [988, 468] on label "Schedule Run my ads all days and all hours Run my ads all days and all hours Ru…" at bounding box center [826, 401] width 451 height 274
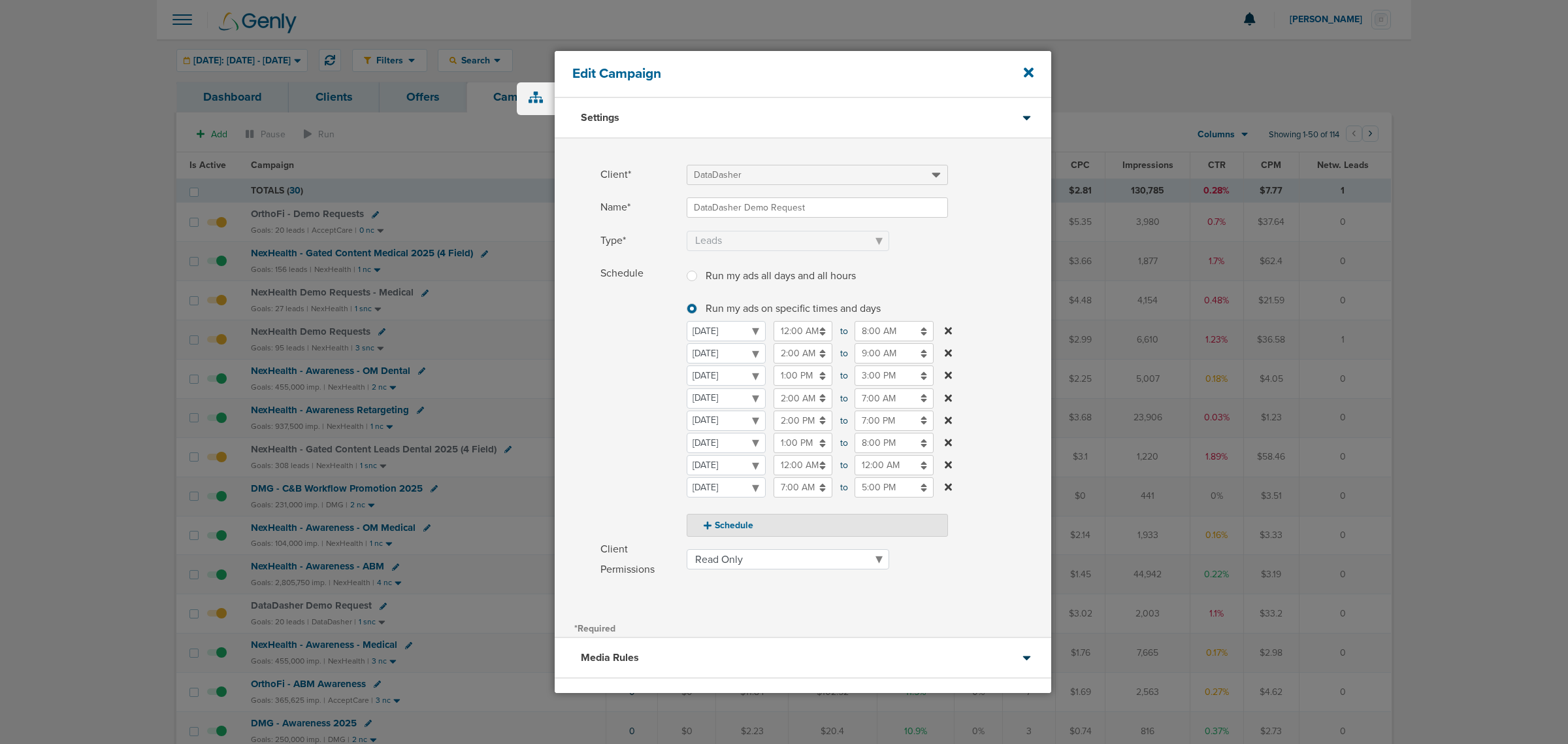
scroll to position [100, 0]
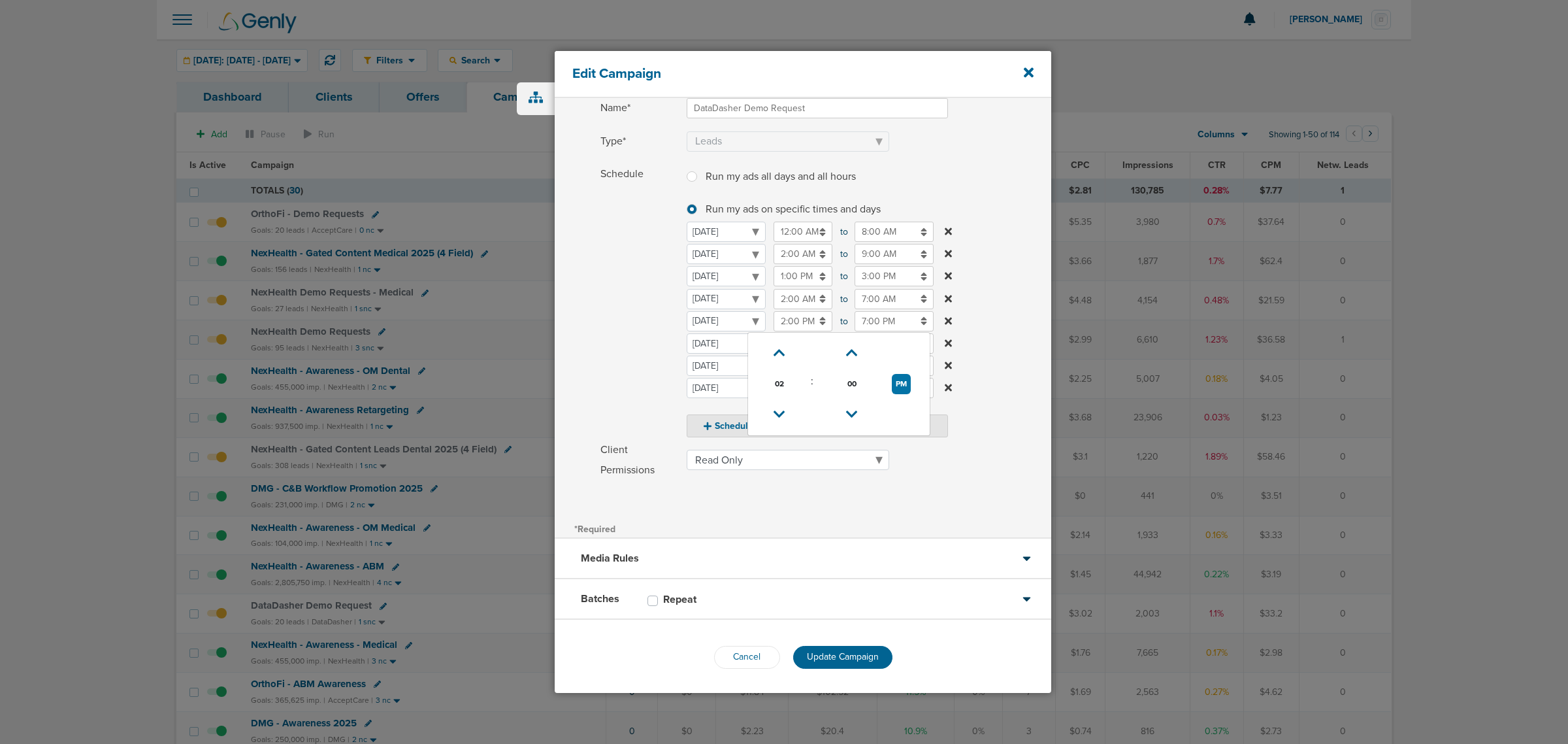
click at [807, 325] on input "2:00 PM" at bounding box center [802, 322] width 59 height 20
click at [785, 408] on link at bounding box center [779, 415] width 23 height 20
type input "1:00 PM"
click at [877, 320] on input "7:00 PM" at bounding box center [894, 322] width 79 height 20
click at [863, 354] on icon at bounding box center [861, 352] width 12 height 8
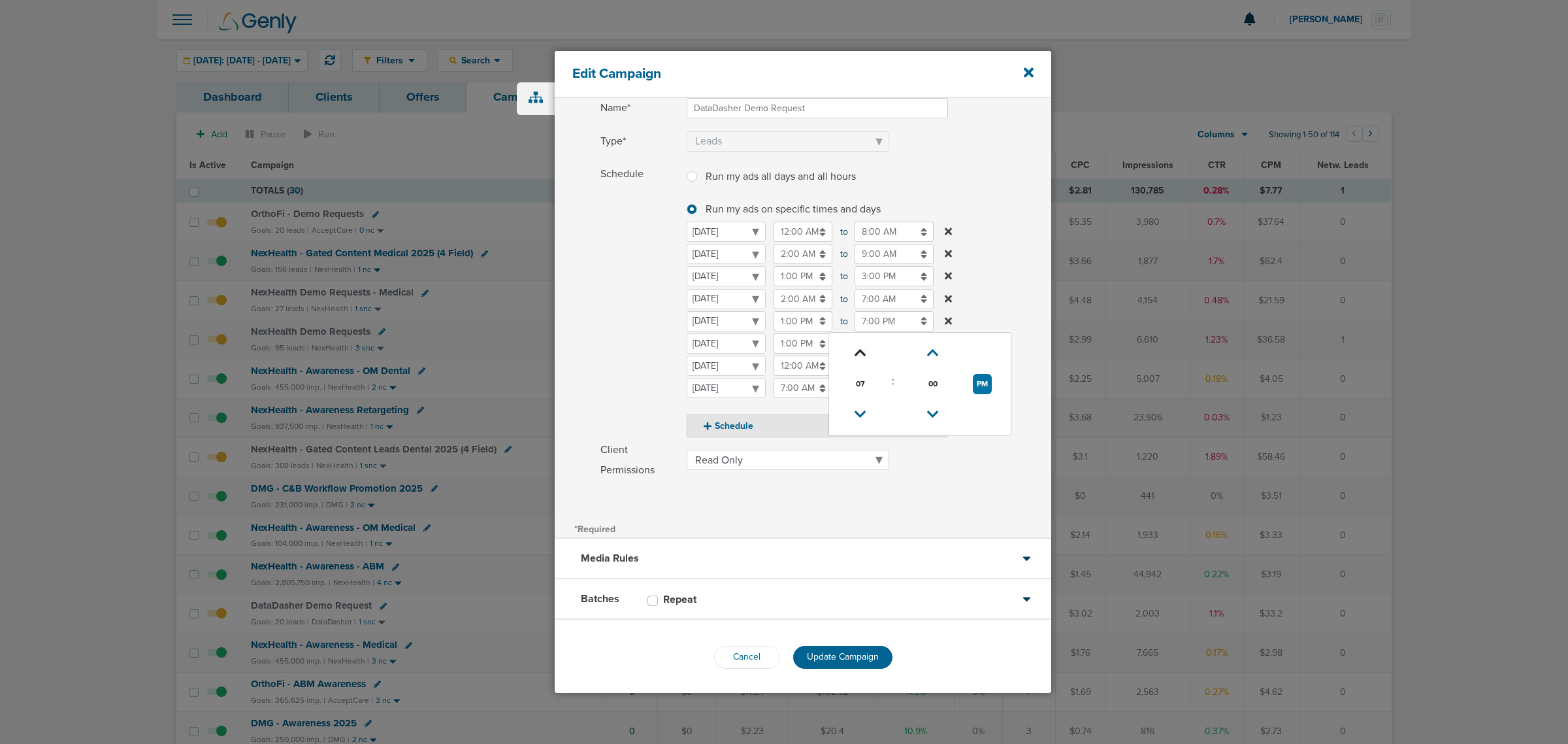
type input "8:00 PM"
click at [788, 343] on input "1:00 PM" at bounding box center [802, 344] width 59 height 20
click at [897, 406] on button "PM" at bounding box center [901, 406] width 19 height 20
type input "1:00 AM"
click at [893, 337] on input "8:00 PM" at bounding box center [894, 344] width 79 height 20
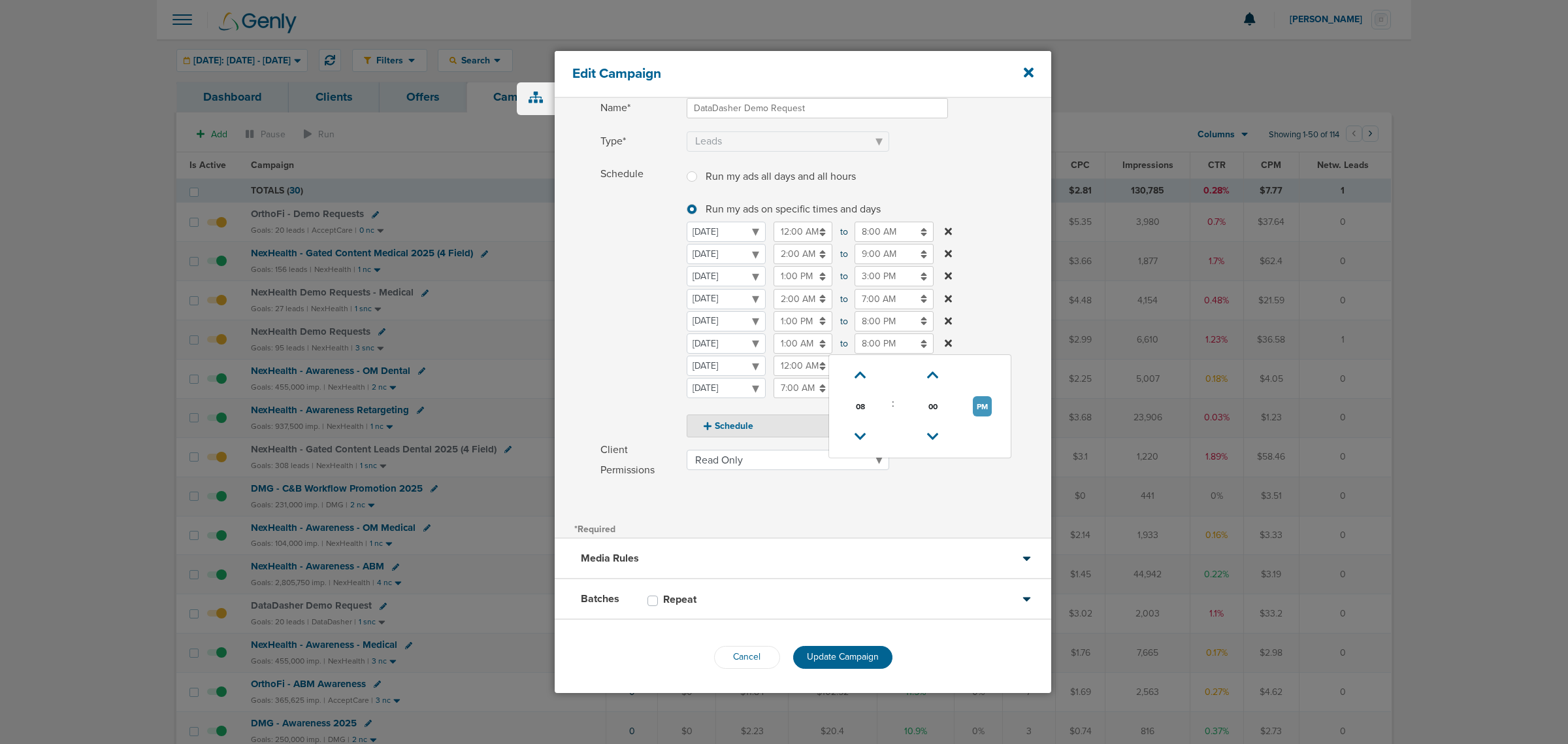
click at [978, 401] on button "PM" at bounding box center [983, 406] width 19 height 20
type input "8:00 AM"
click at [989, 292] on label "Schedule Run my ads all days and all hours Run my ads all days and all hours Ru…" at bounding box center [826, 301] width 451 height 274
click at [766, 430] on button "Schedule" at bounding box center [817, 426] width 261 height 23
select select "5"
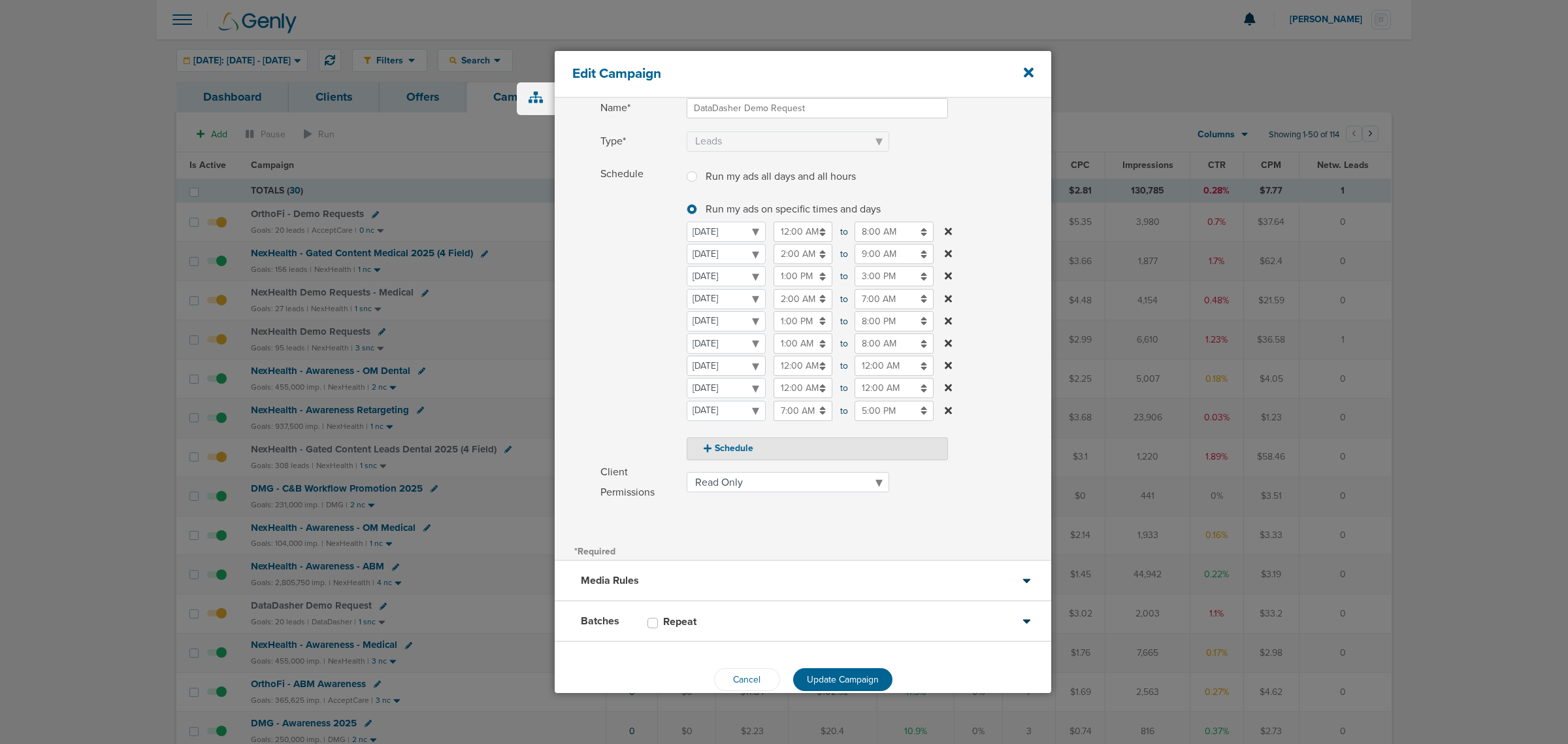
click at [740, 364] on select "[DATE] [DATE] [DATE] [DATE] [DATE] [DATE] [DATE]" at bounding box center [726, 366] width 79 height 20
click at [687, 356] on select "[DATE] [DATE] [DATE] [DATE] [DATE] [DATE] [DATE]" at bounding box center [726, 366] width 79 height 20
click at [736, 367] on select "[DATE] [DATE] [DATE] [DATE] [DATE] [DATE] [DATE]" at bounding box center [726, 366] width 79 height 20
select select "3"
click at [789, 370] on input "12:00 AM" at bounding box center [802, 366] width 59 height 20
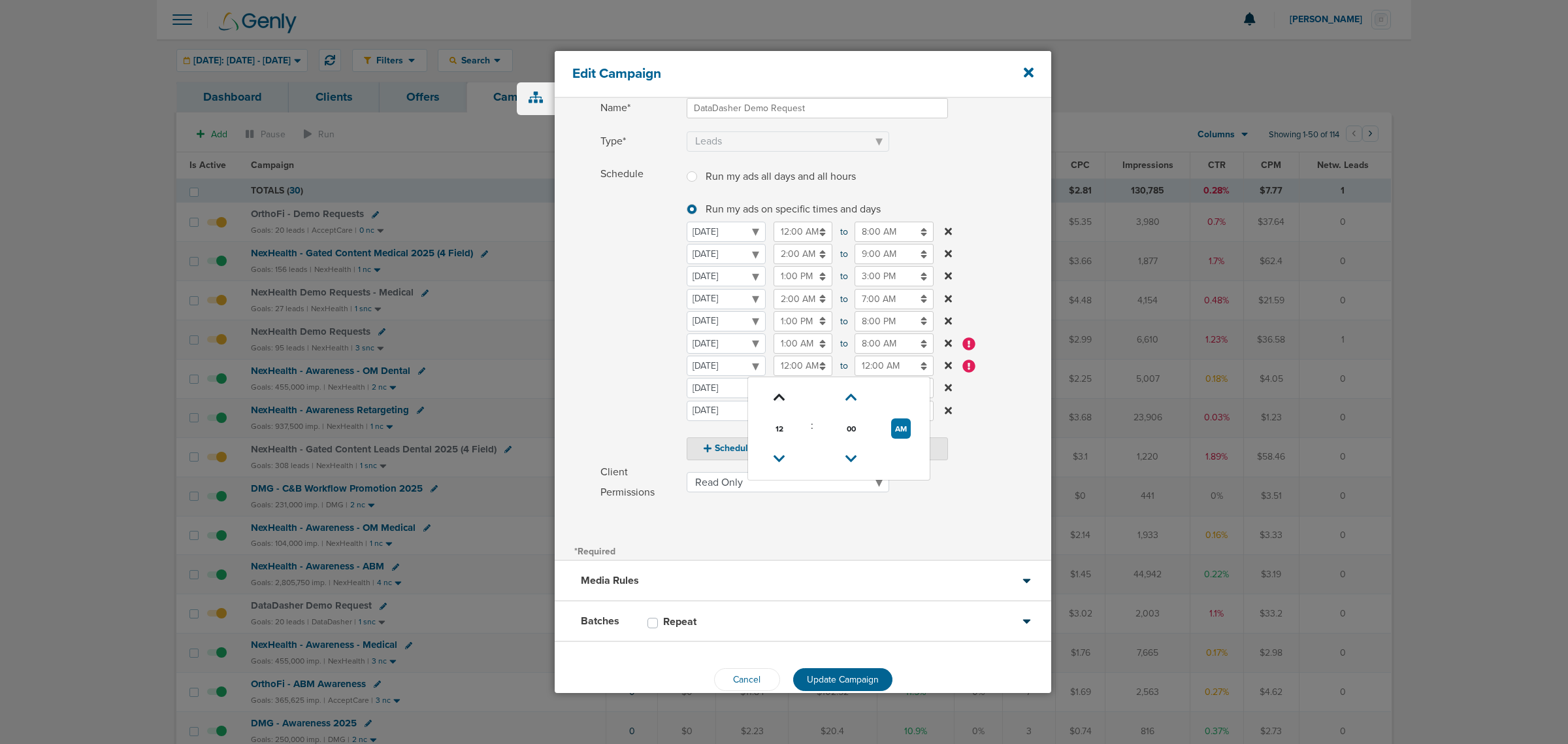
click at [774, 399] on icon at bounding box center [779, 397] width 12 height 8
click at [909, 424] on button "AM" at bounding box center [901, 429] width 20 height 20
type input "1:00 PM"
click at [906, 359] on input "12:00 AM" at bounding box center [894, 366] width 79 height 20
click at [861, 426] on span "12" at bounding box center [860, 428] width 20 height 20
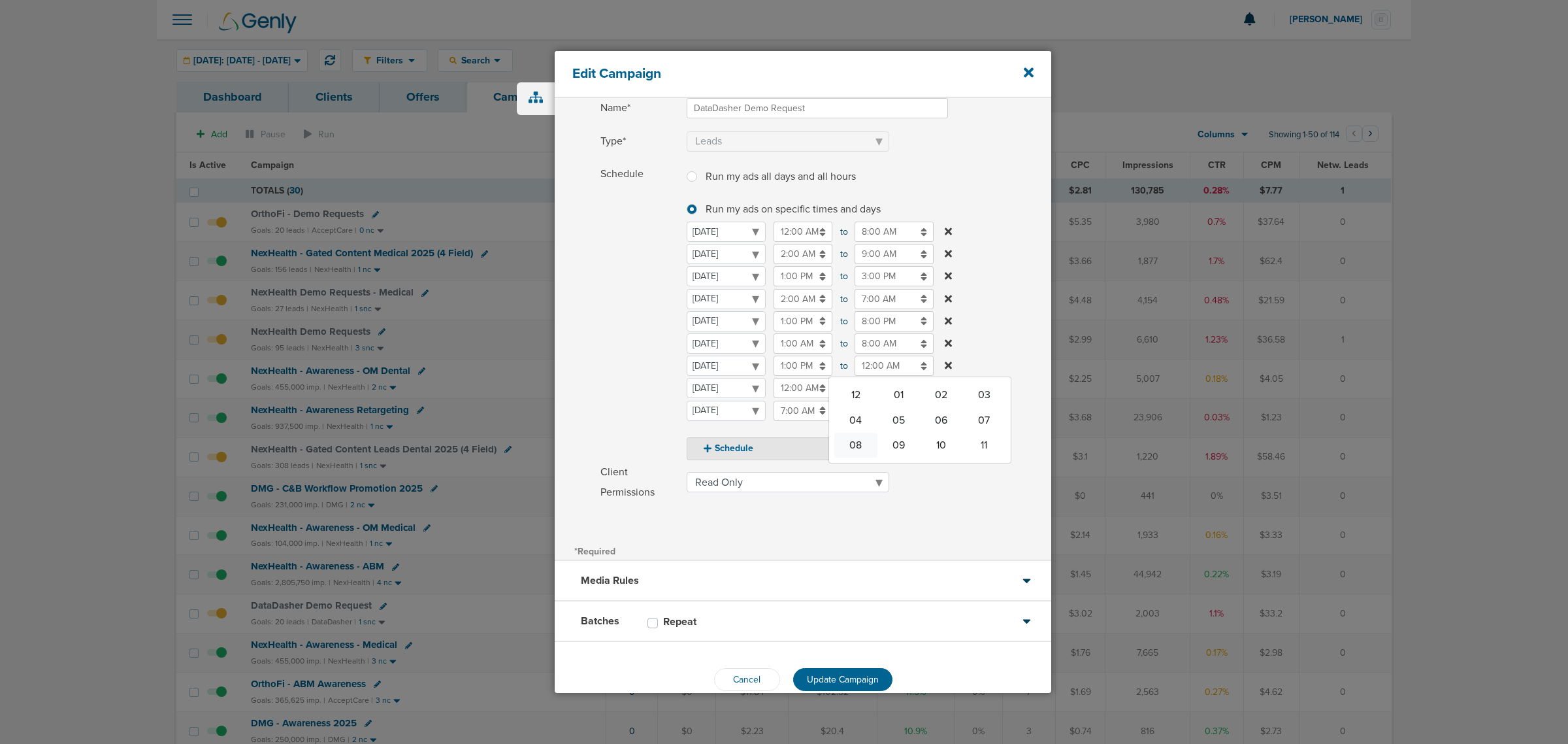
click at [860, 438] on td "08" at bounding box center [856, 444] width 43 height 25
click at [984, 427] on button "AM" at bounding box center [982, 429] width 20 height 20
type input "8:00 PM"
click at [984, 309] on label "Schedule Run my ads all days and all hours Run my ads all days and all hours Ru…" at bounding box center [826, 312] width 451 height 296
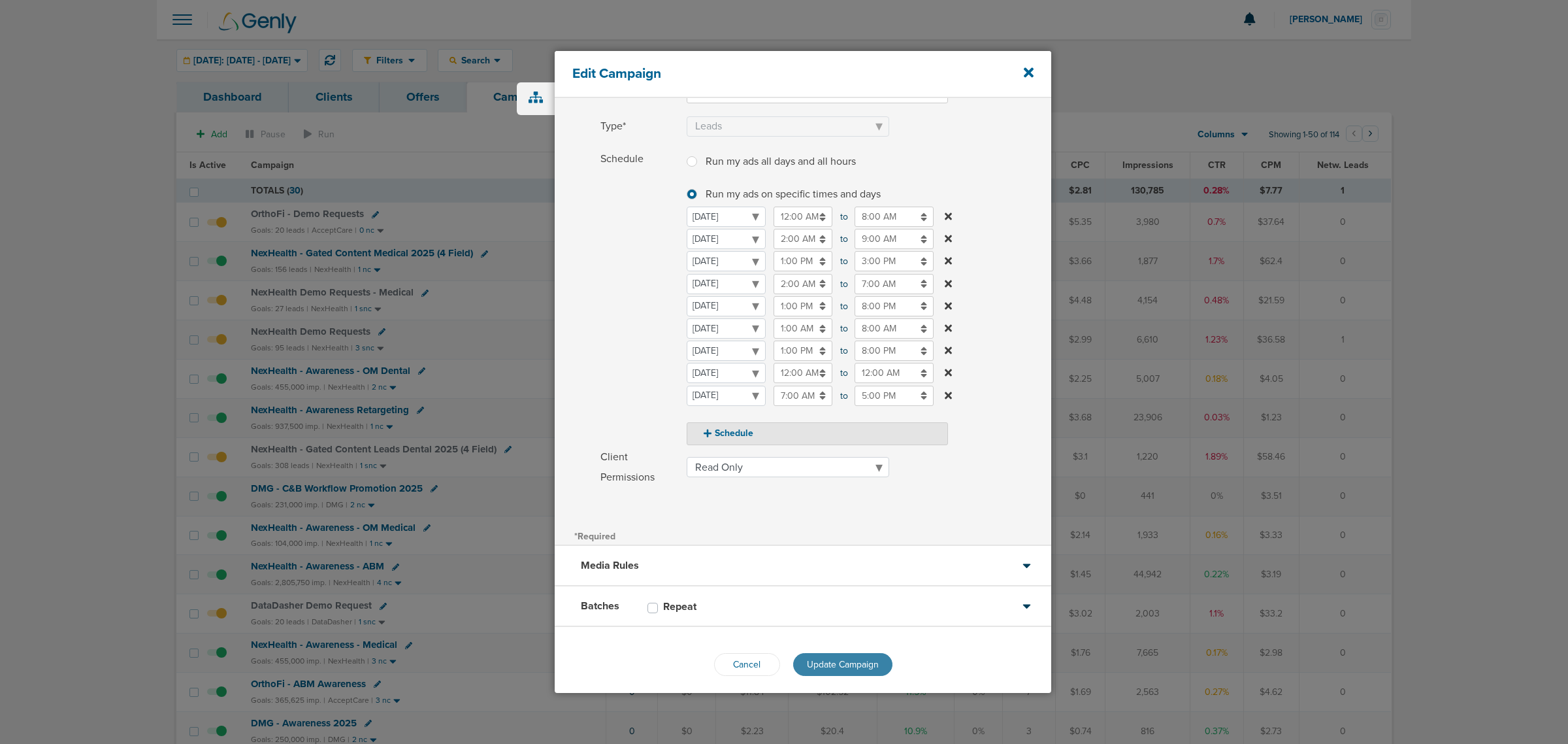
scroll to position [123, 0]
click at [868, 652] on span "Update Campaign" at bounding box center [843, 656] width 71 height 11
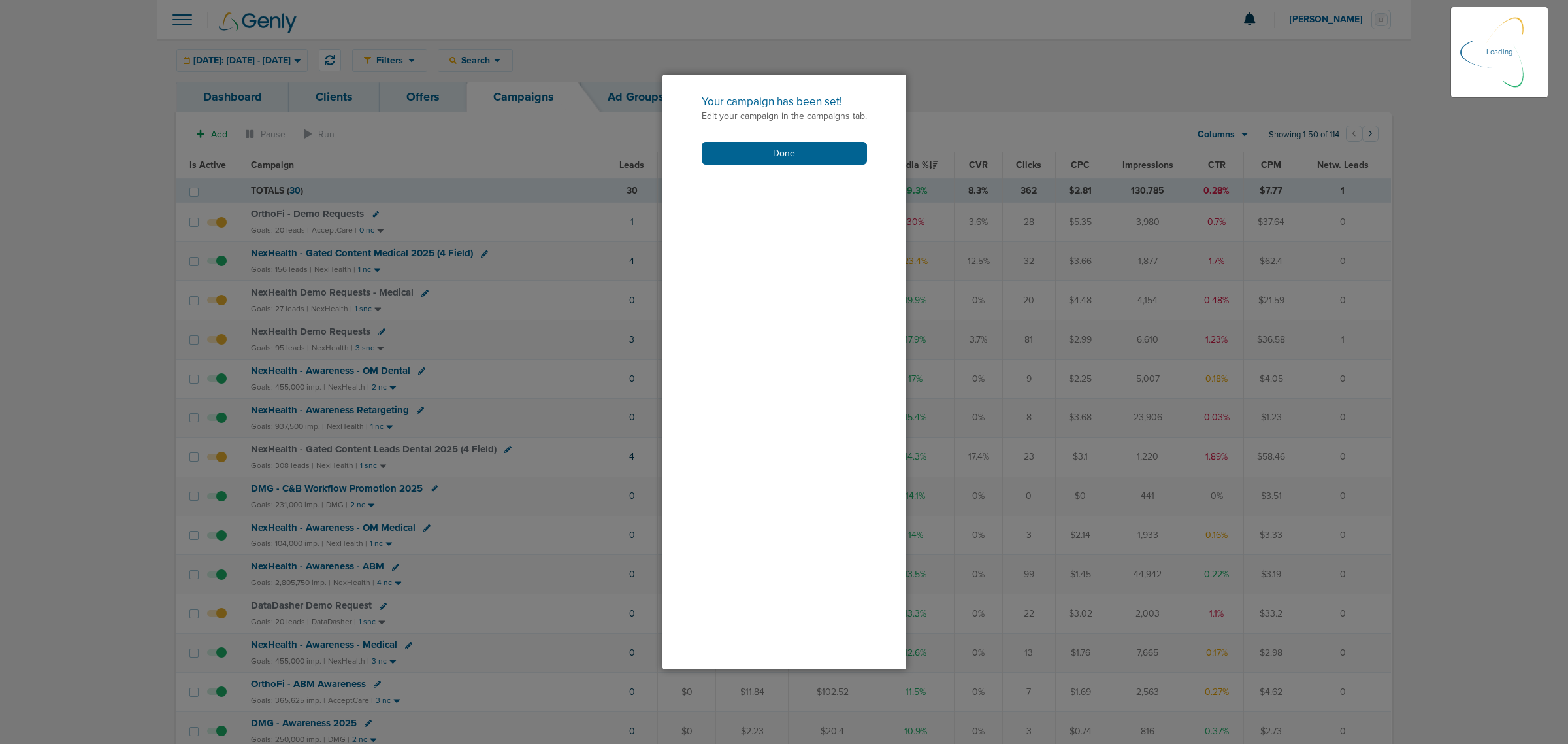
scroll to position [80, 0]
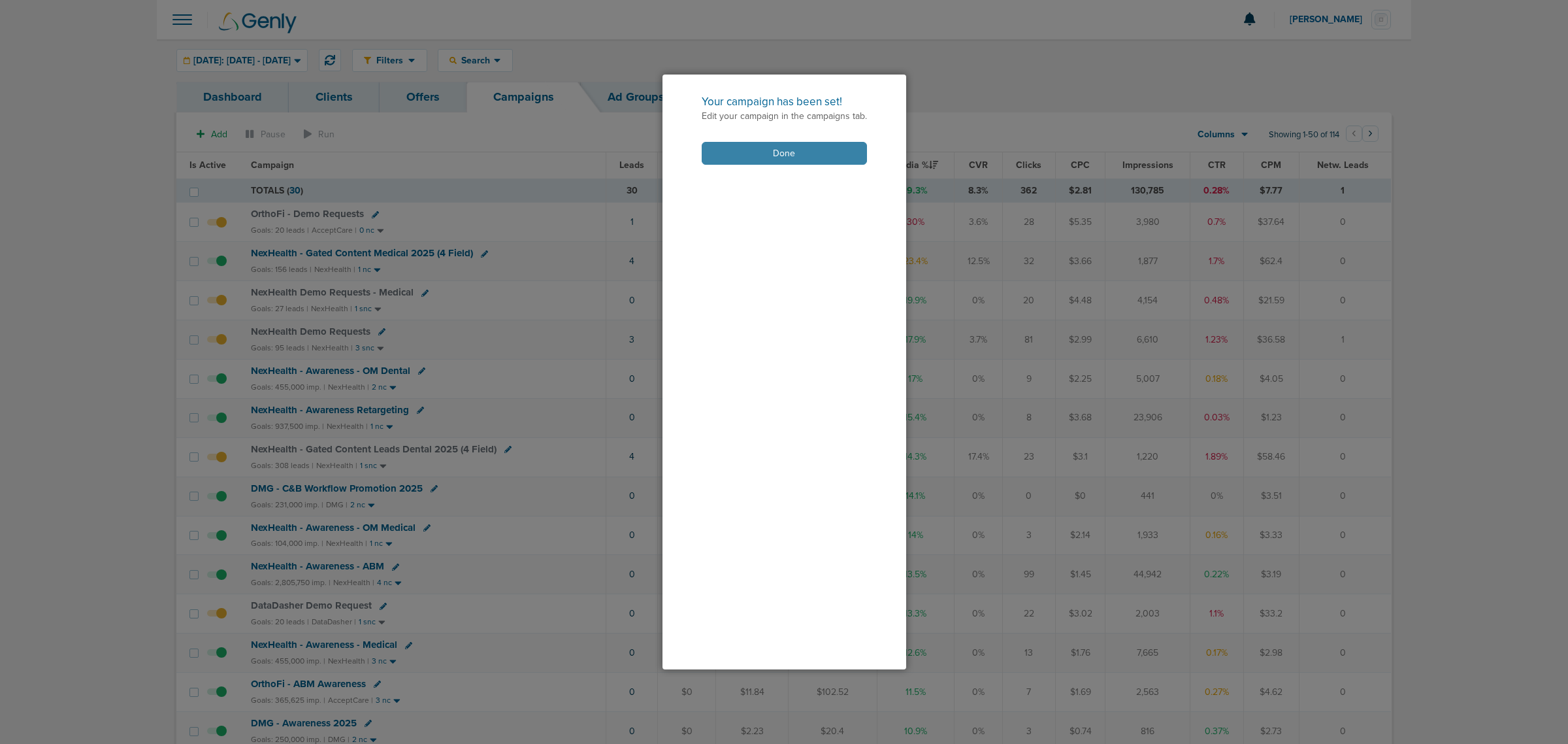
click at [737, 148] on button "Done" at bounding box center [784, 153] width 165 height 23
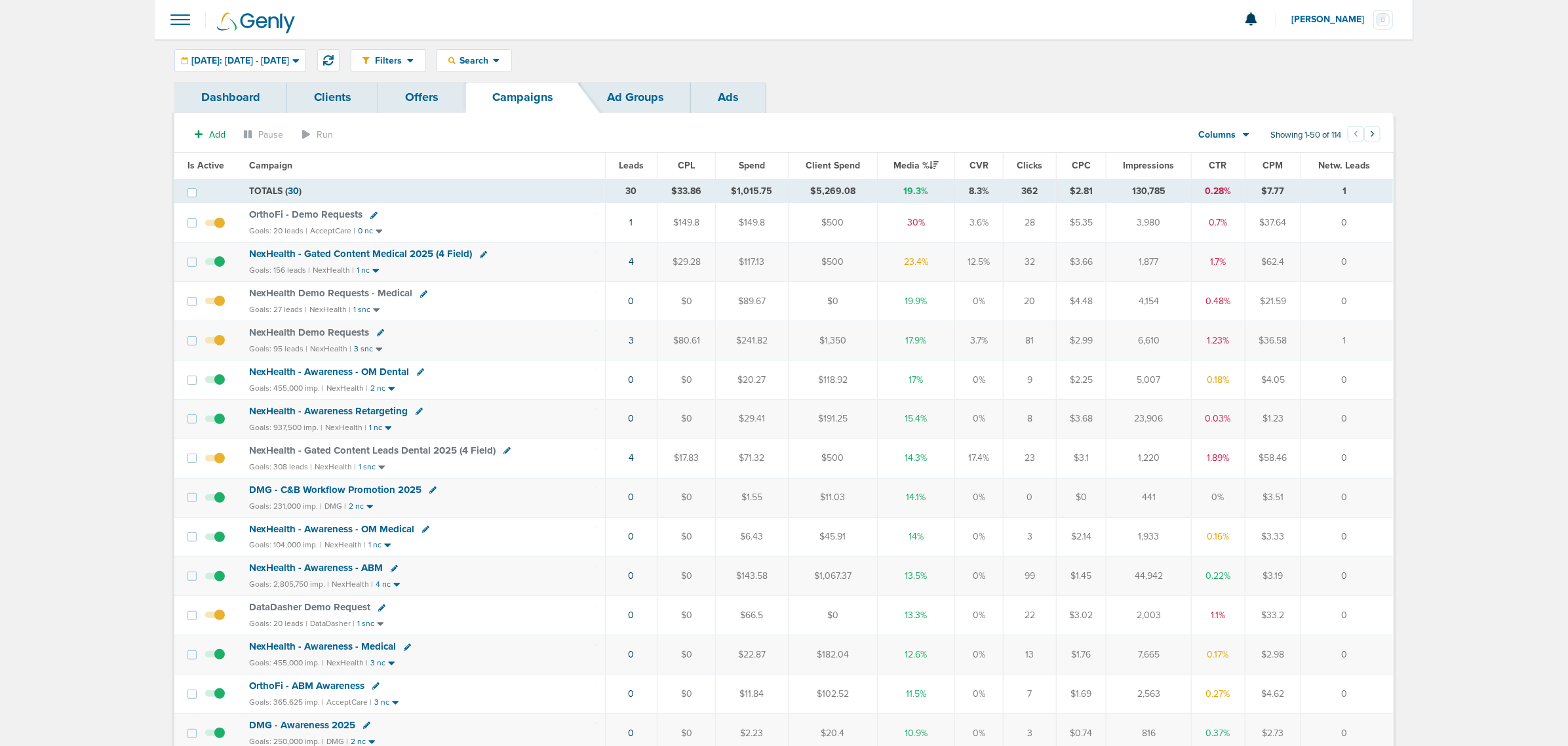
click at [548, 261] on div "NexHealth - Gated Content Medical 2025 (4 Field)" at bounding box center [423, 254] width 348 height 13
click at [481, 253] on icon at bounding box center [483, 254] width 7 height 7
select select
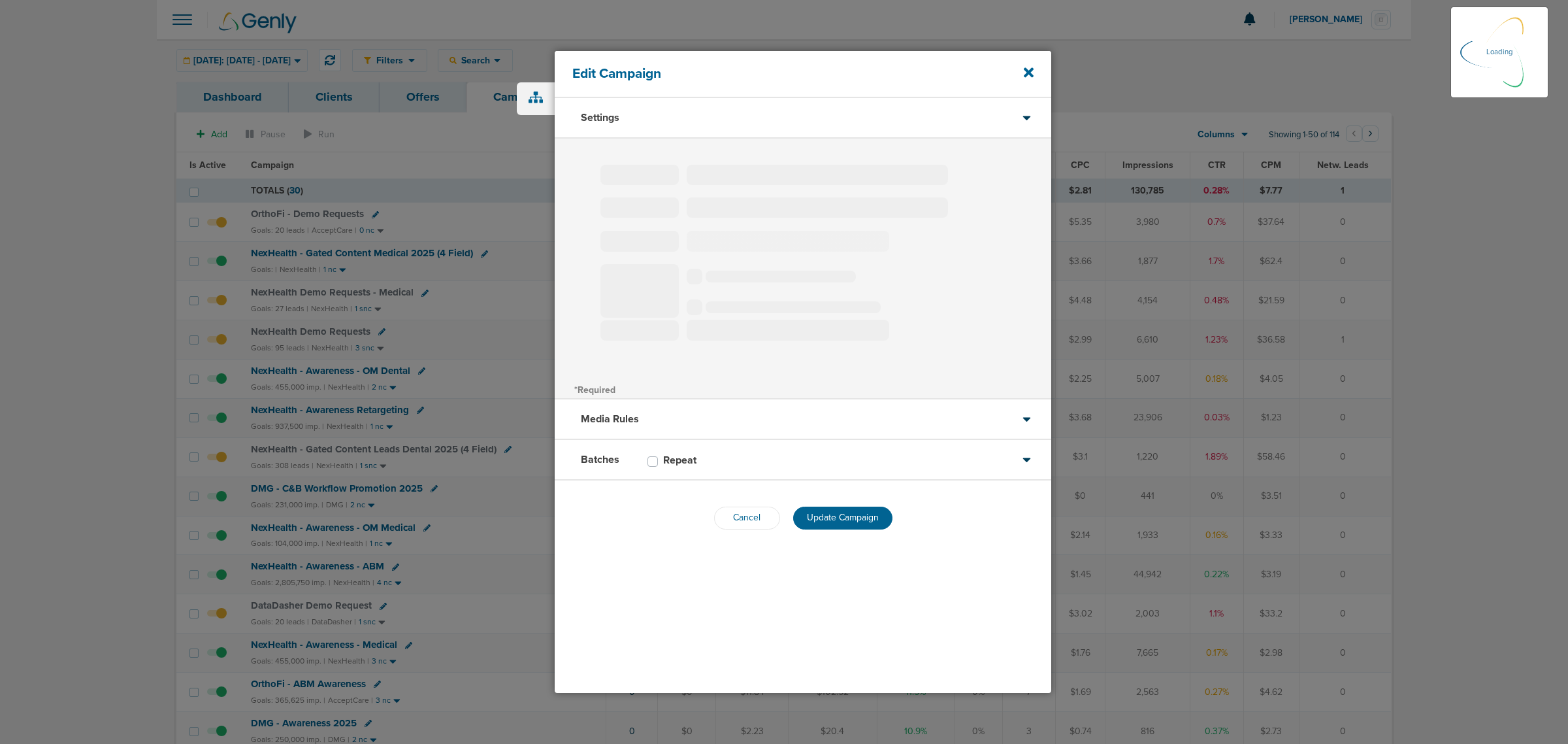
type input "NexHealth - Gated Content Medical 2025 (4 Field)"
select select "Leads"
radio input "true"
select select "readWrite"
checkbox input "true"
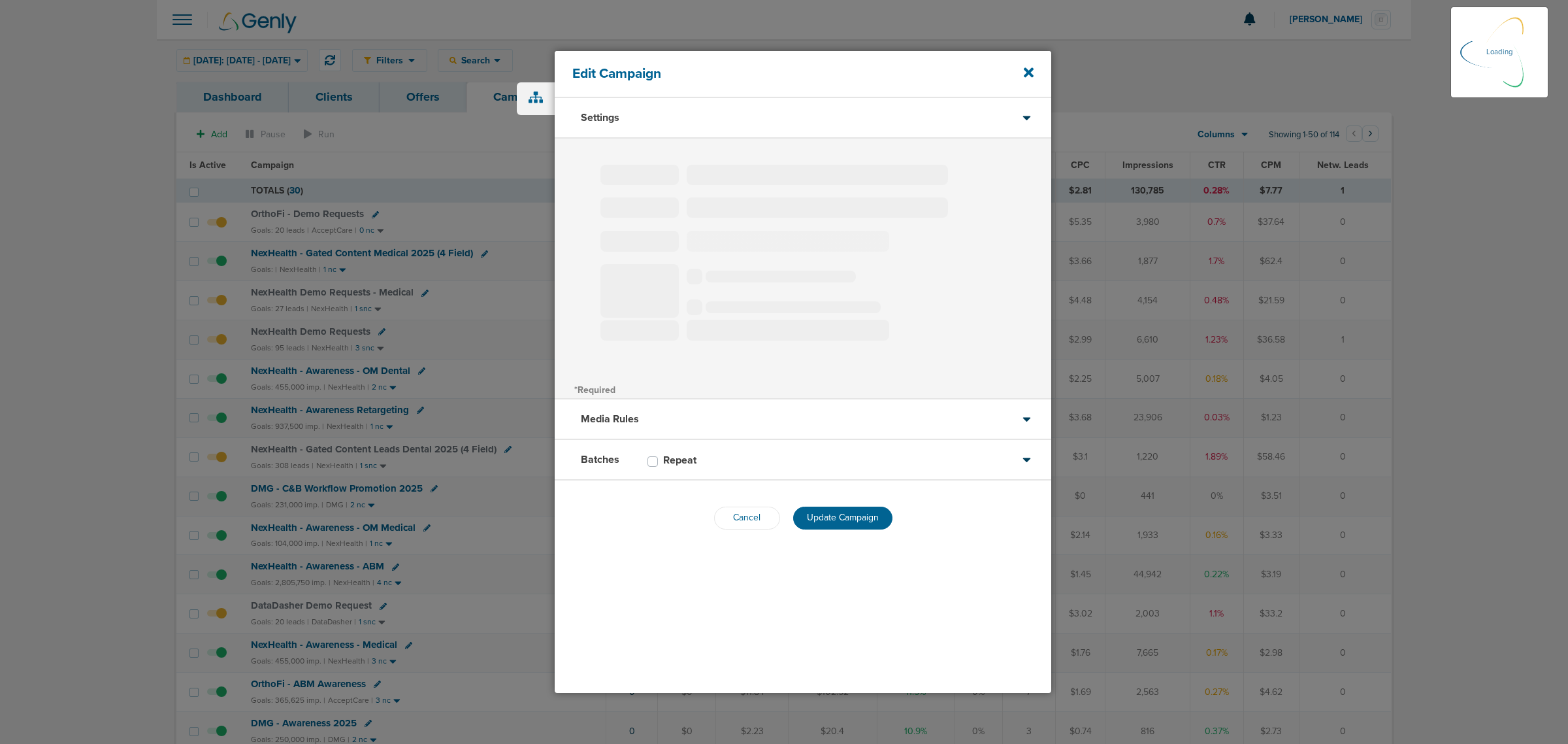
select select "1"
select select "2"
select select "3"
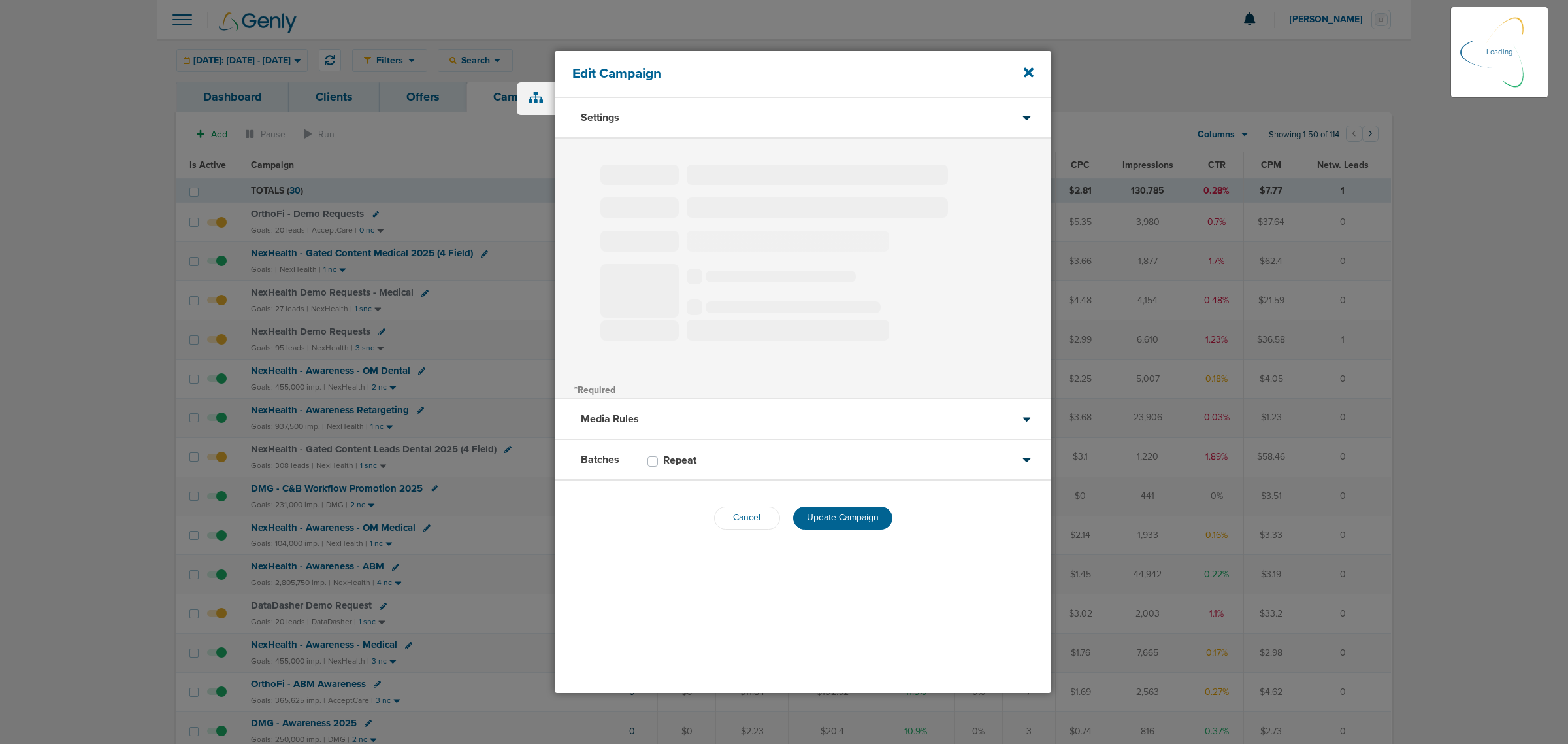
select select "4"
select select "6"
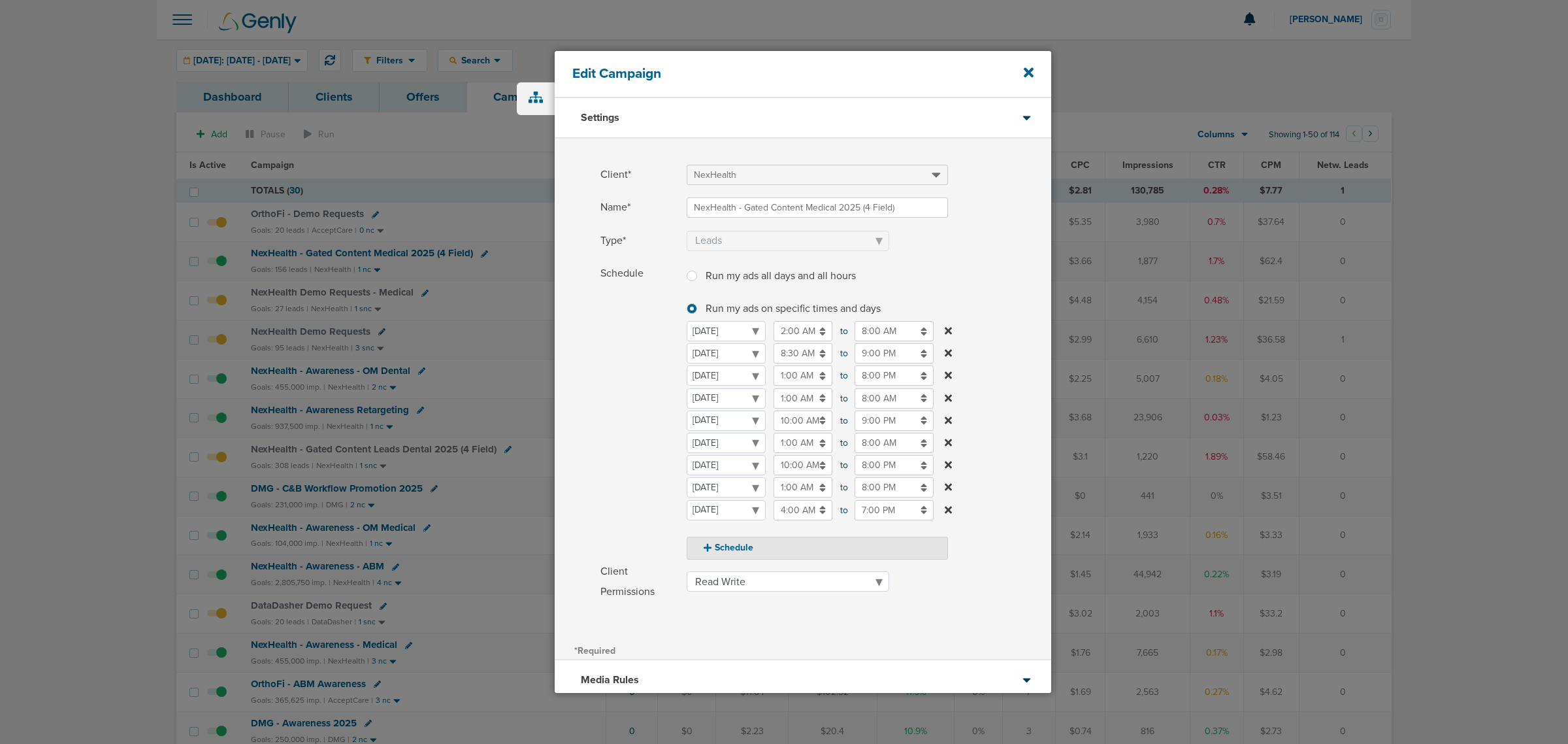
click at [805, 419] on input "10:00 AM" at bounding box center [802, 421] width 59 height 20
click at [776, 449] on icon at bounding box center [779, 452] width 12 height 8
type input "12:00 PM"
click at [978, 193] on span at bounding box center [869, 192] width 365 height 9
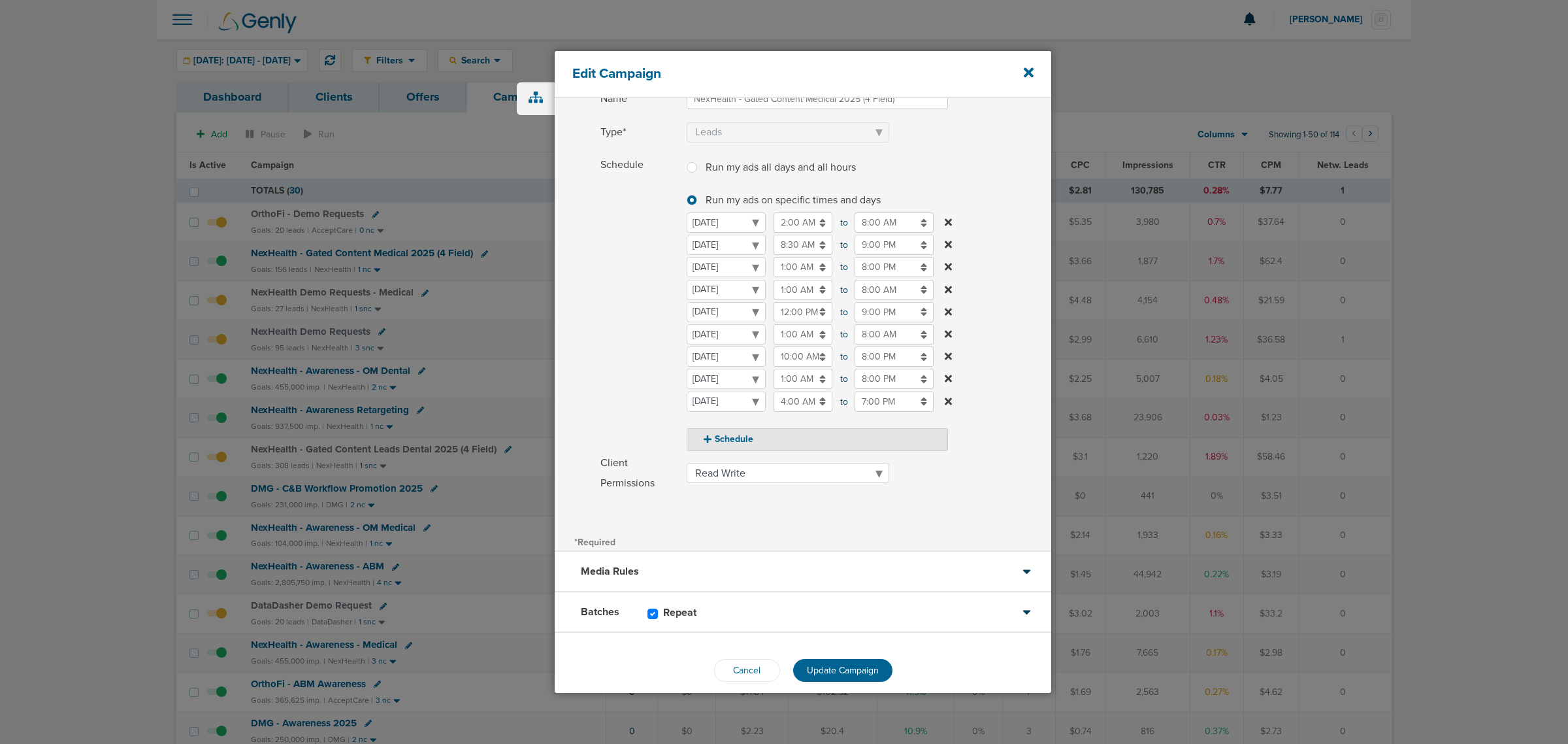
scroll to position [123, 0]
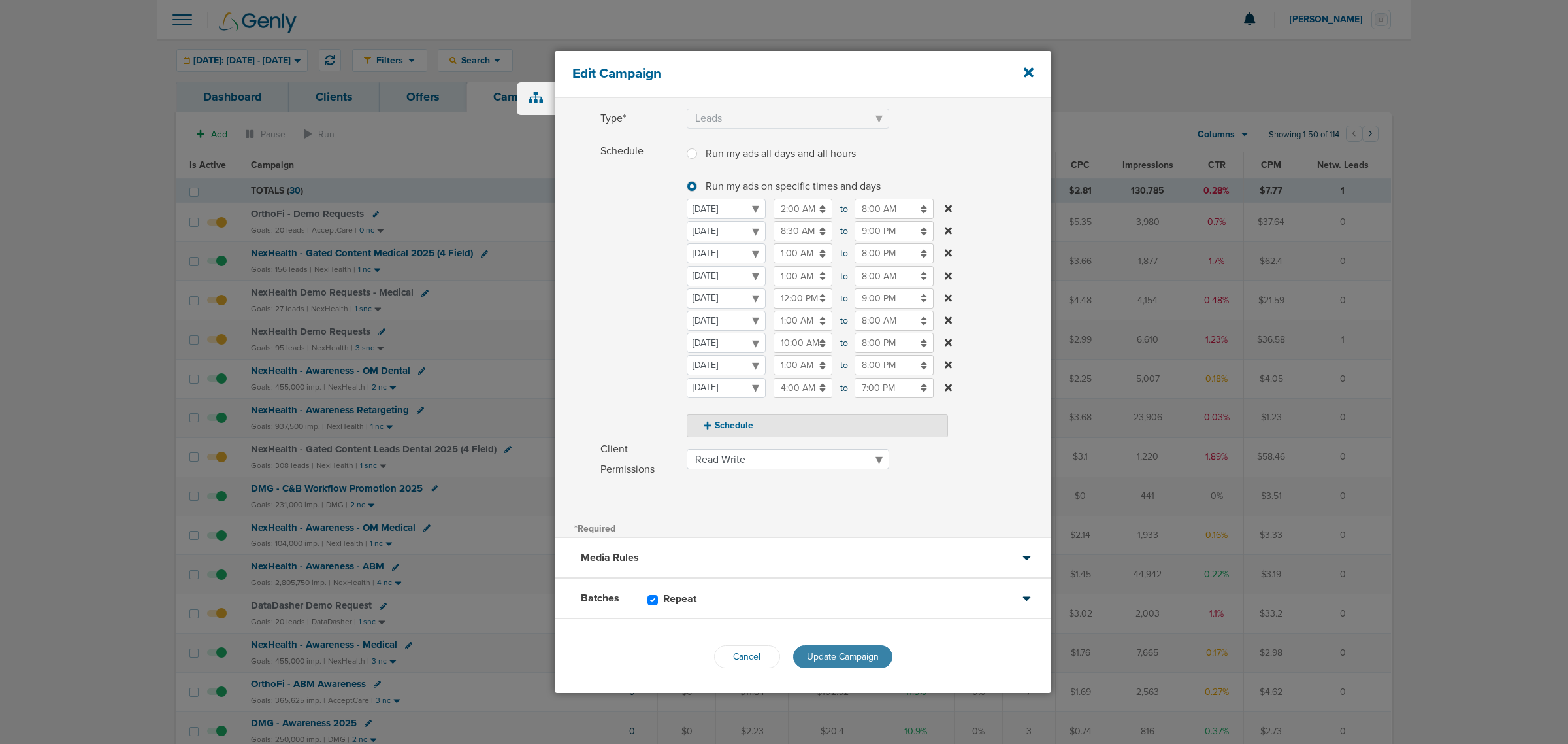
click at [841, 655] on span "Update Campaign" at bounding box center [843, 656] width 71 height 11
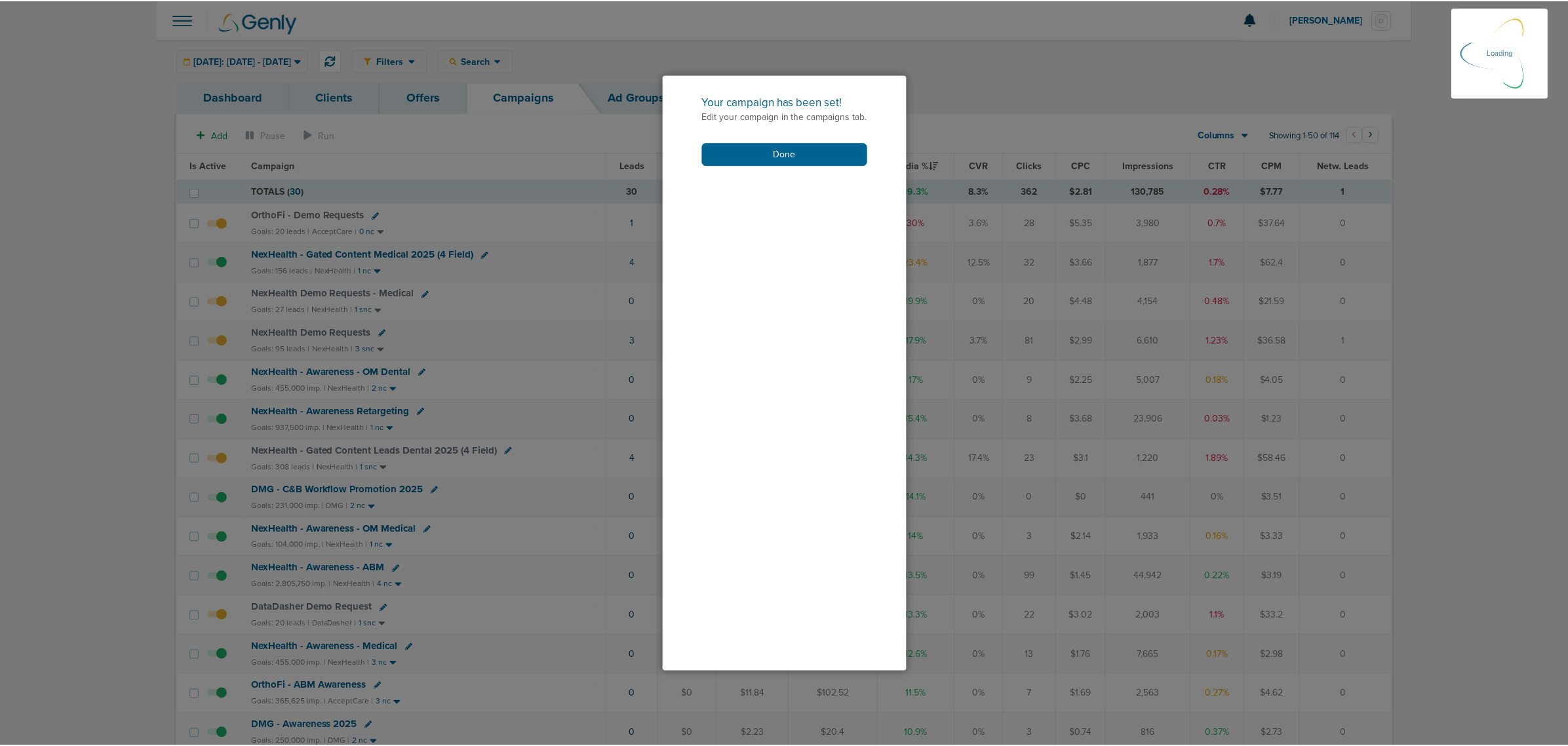
scroll to position [80, 0]
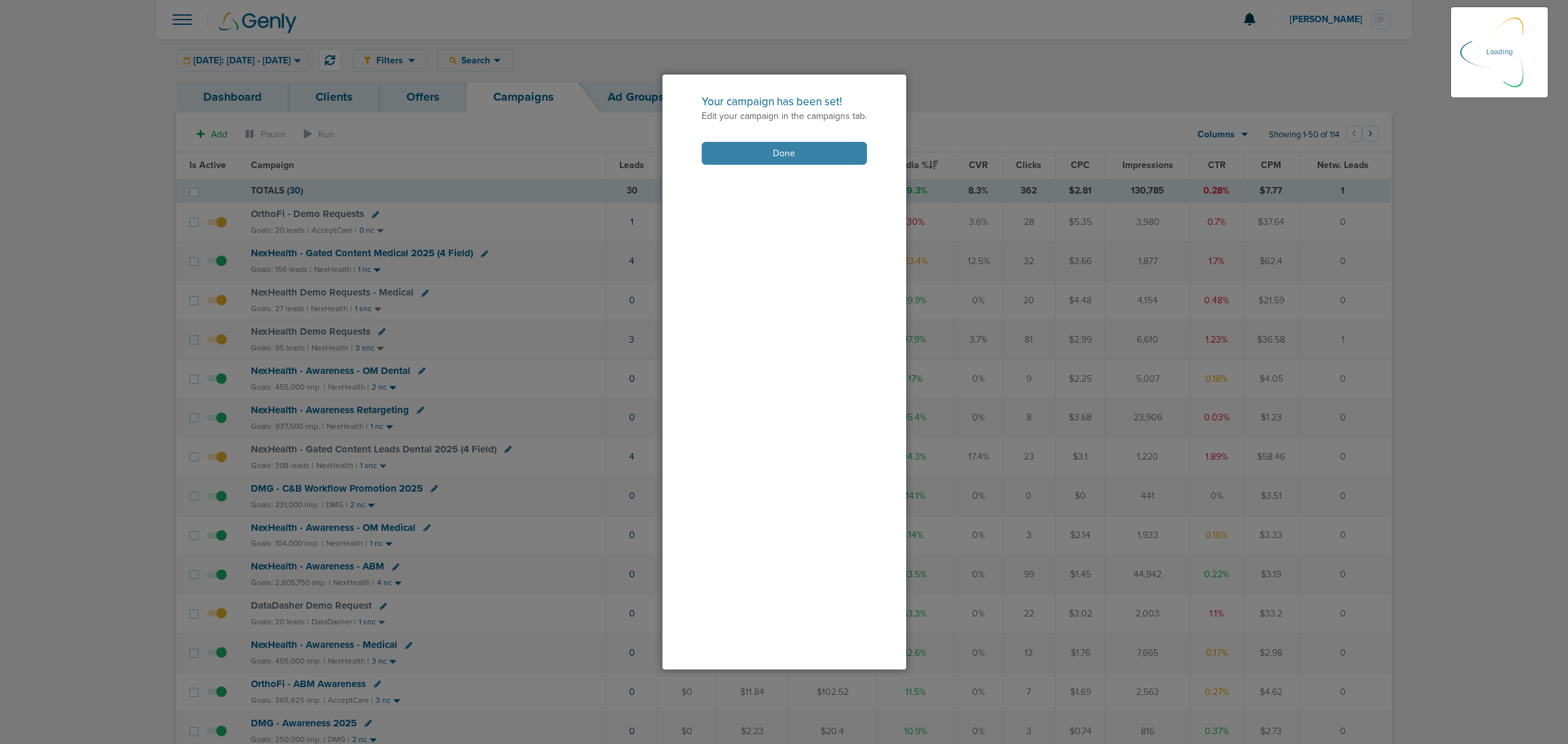
click at [742, 162] on button "Done" at bounding box center [784, 153] width 165 height 23
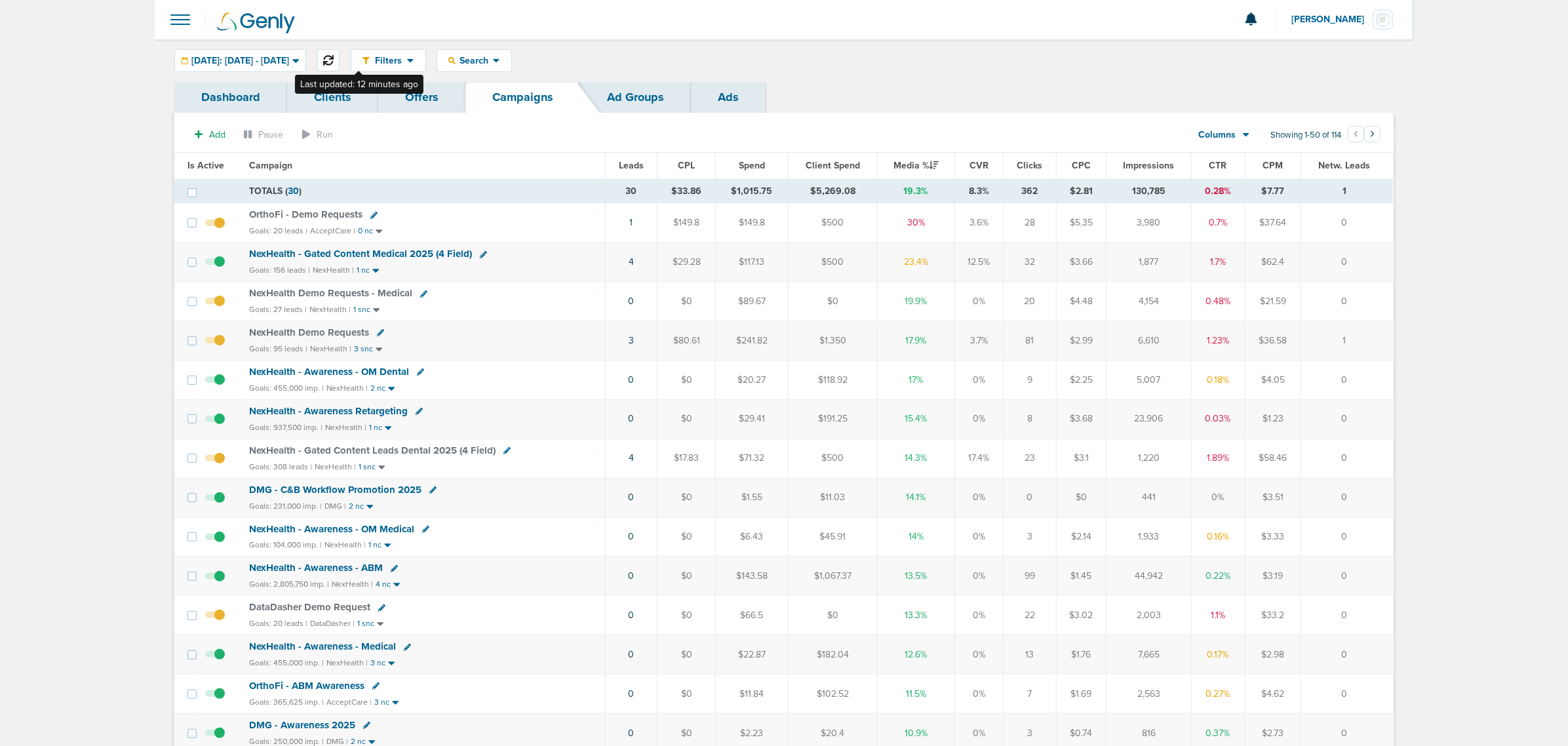
click at [334, 63] on icon at bounding box center [329, 61] width 10 height 10
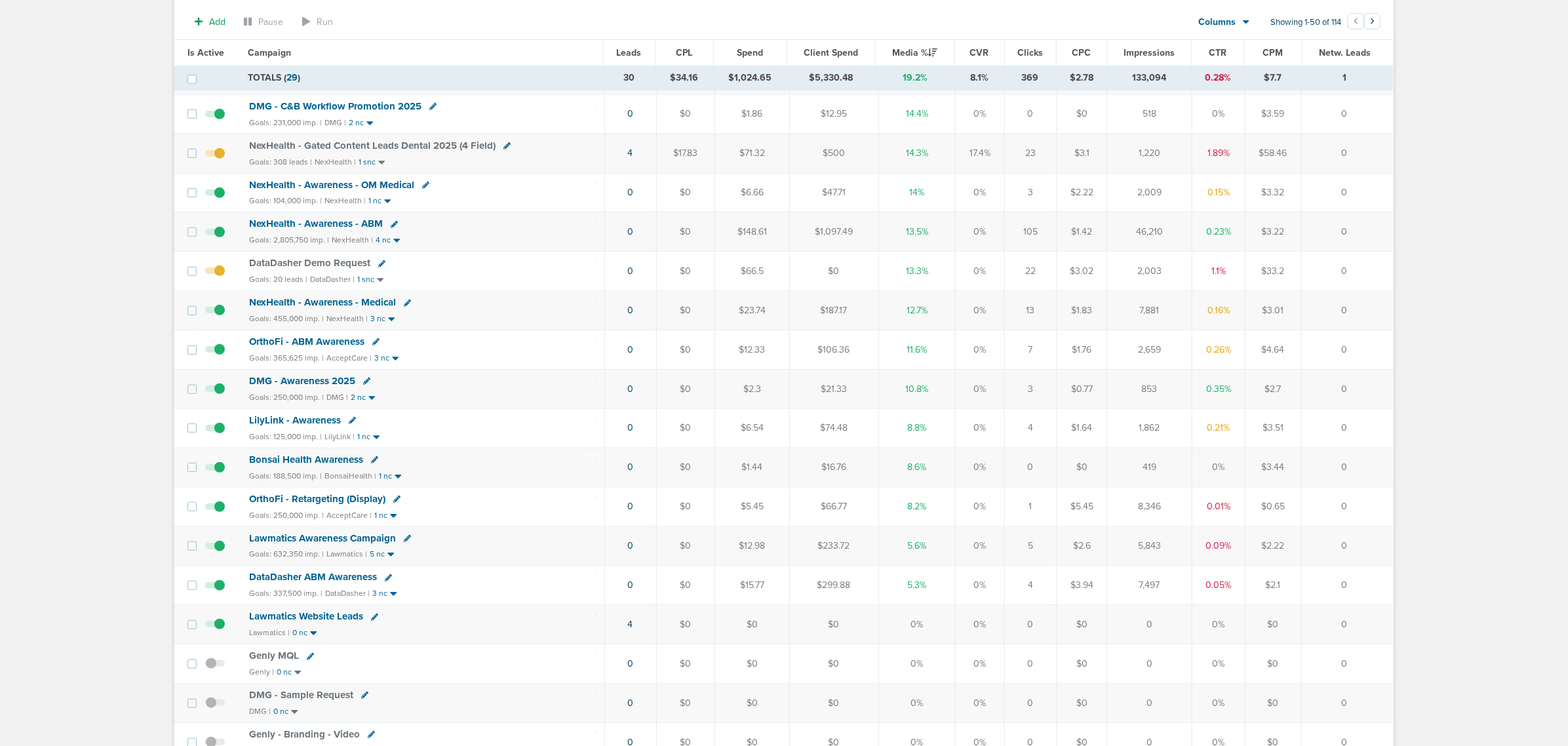
scroll to position [328, 0]
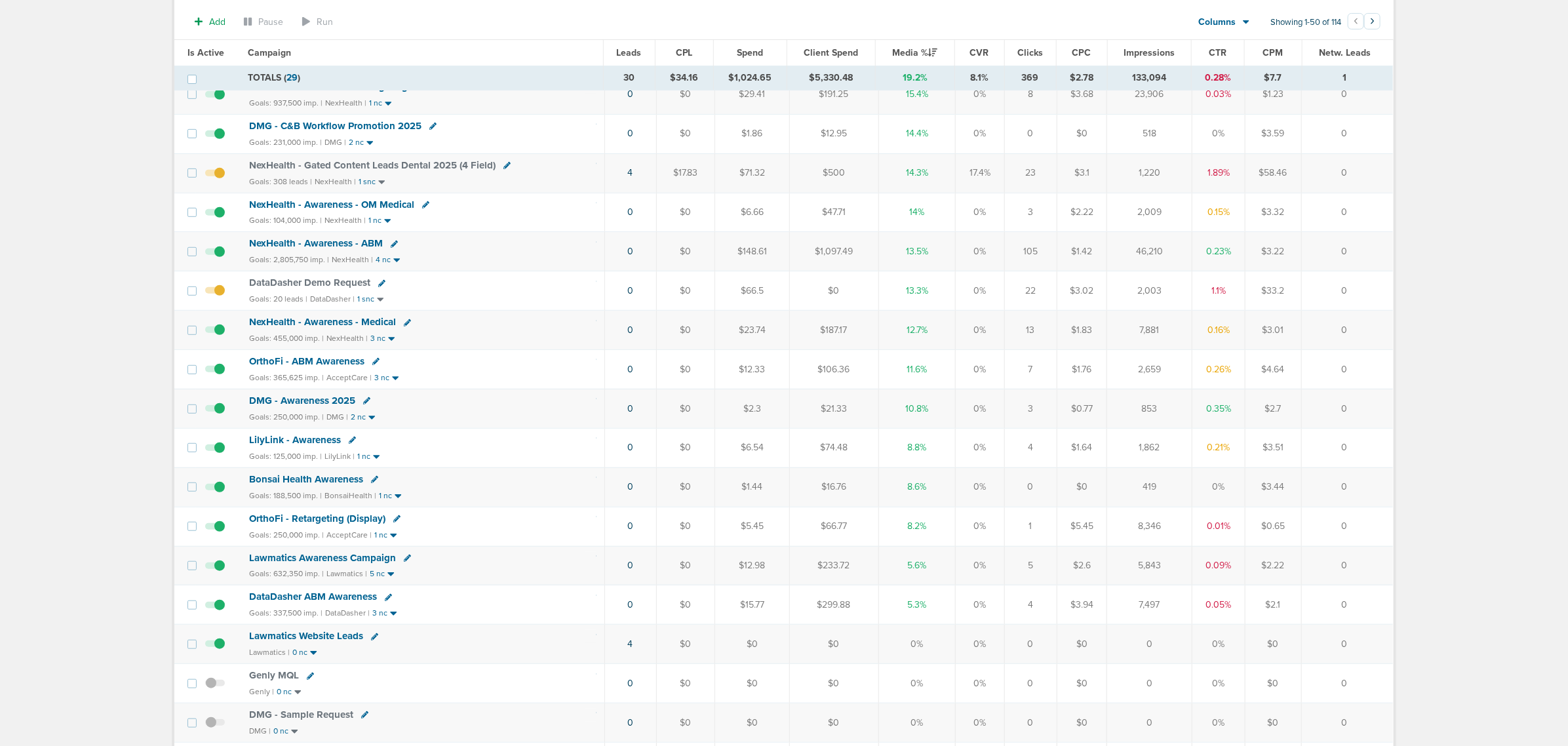
drag, startPoint x: 1166, startPoint y: 261, endPoint x: 1127, endPoint y: 266, distance: 39.3
click at [1127, 266] on td "46,210" at bounding box center [1149, 252] width 85 height 39
click at [1128, 266] on td "46,210" at bounding box center [1149, 252] width 85 height 39
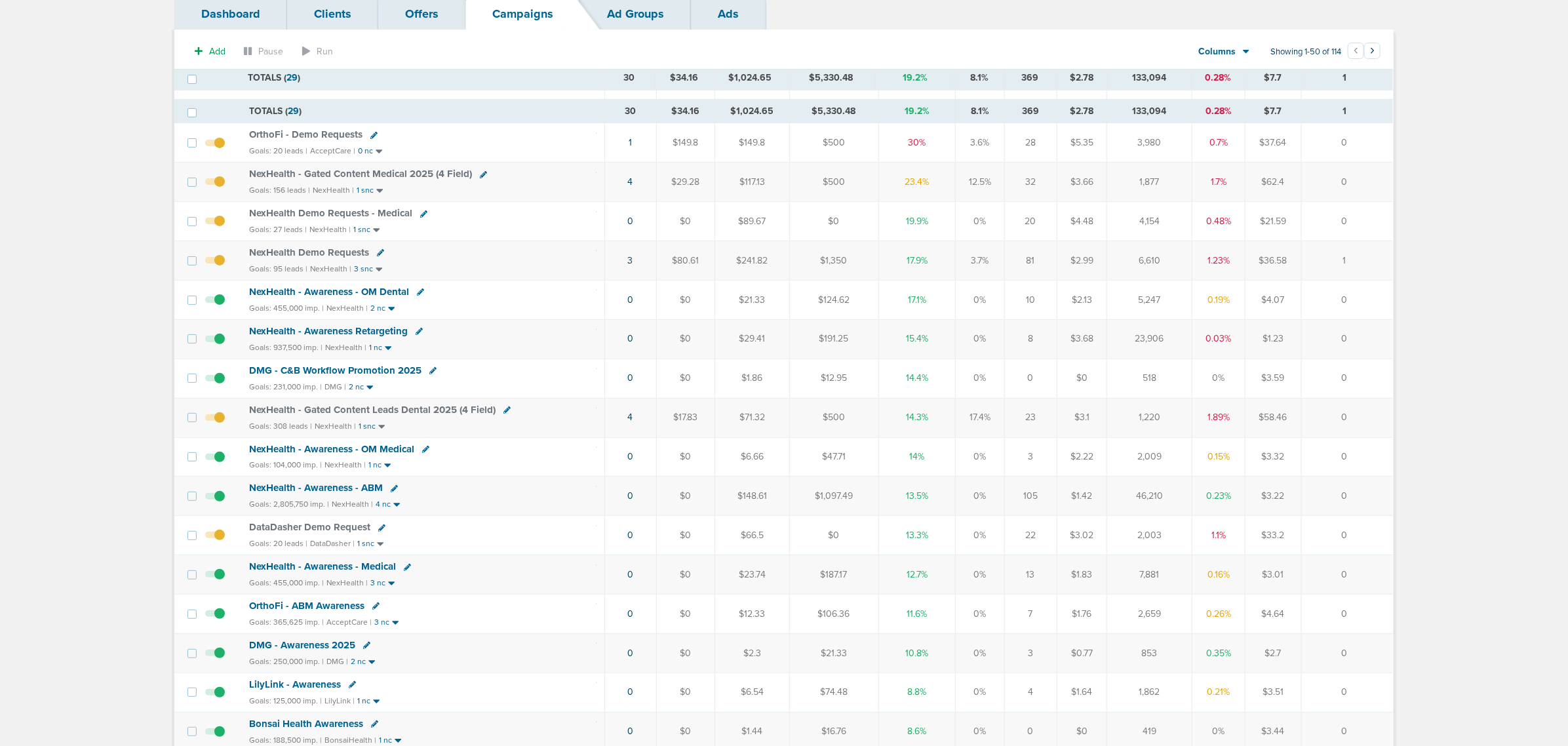
scroll to position [82, 0]
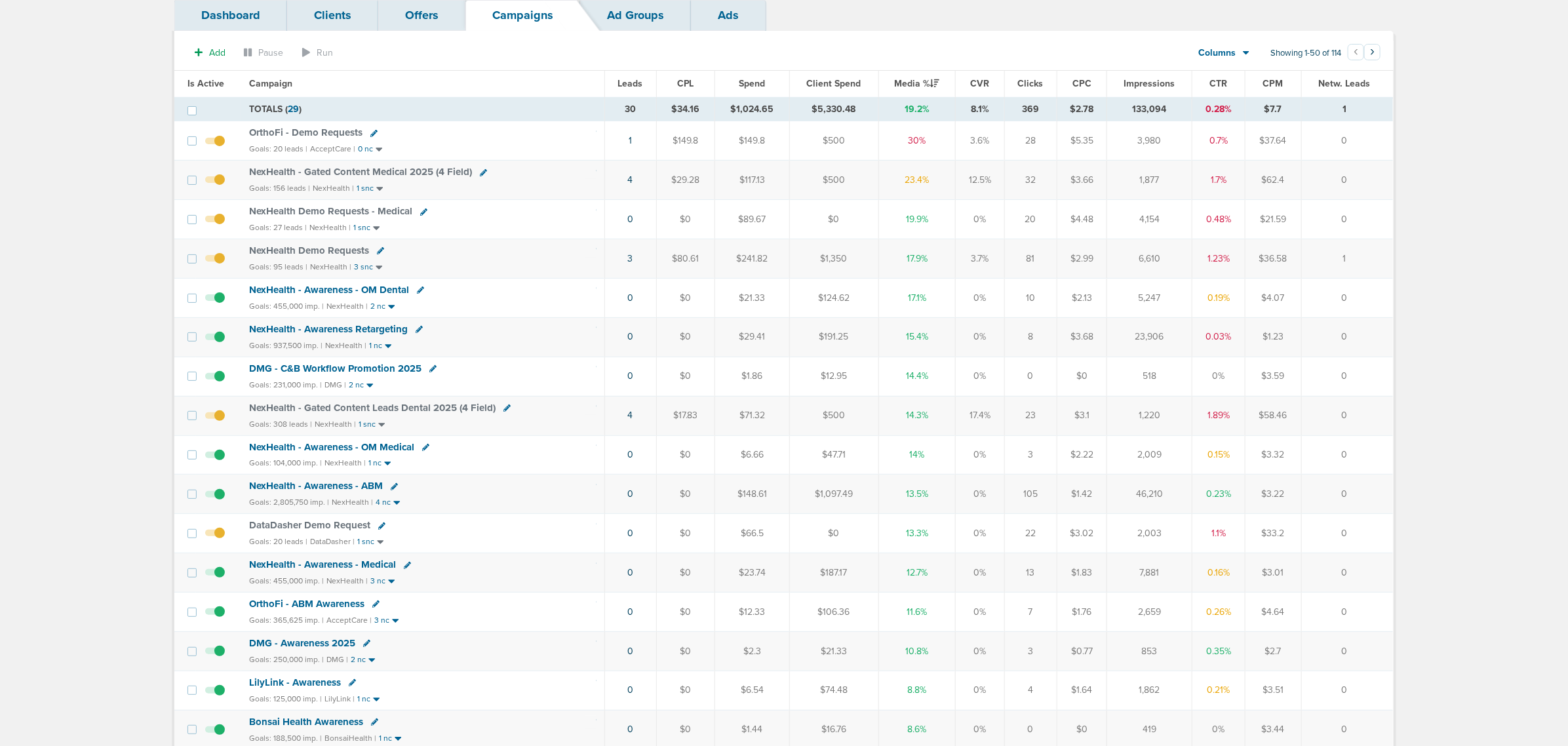
drag, startPoint x: 1175, startPoint y: 300, endPoint x: 1124, endPoint y: 300, distance: 51.0
click at [1124, 300] on td "5,247" at bounding box center [1149, 298] width 85 height 39
click at [1127, 300] on td "5,247" at bounding box center [1149, 298] width 85 height 39
drag, startPoint x: 1174, startPoint y: 227, endPoint x: 1132, endPoint y: 226, distance: 42.0
click at [1132, 226] on td "4,154" at bounding box center [1149, 219] width 85 height 39
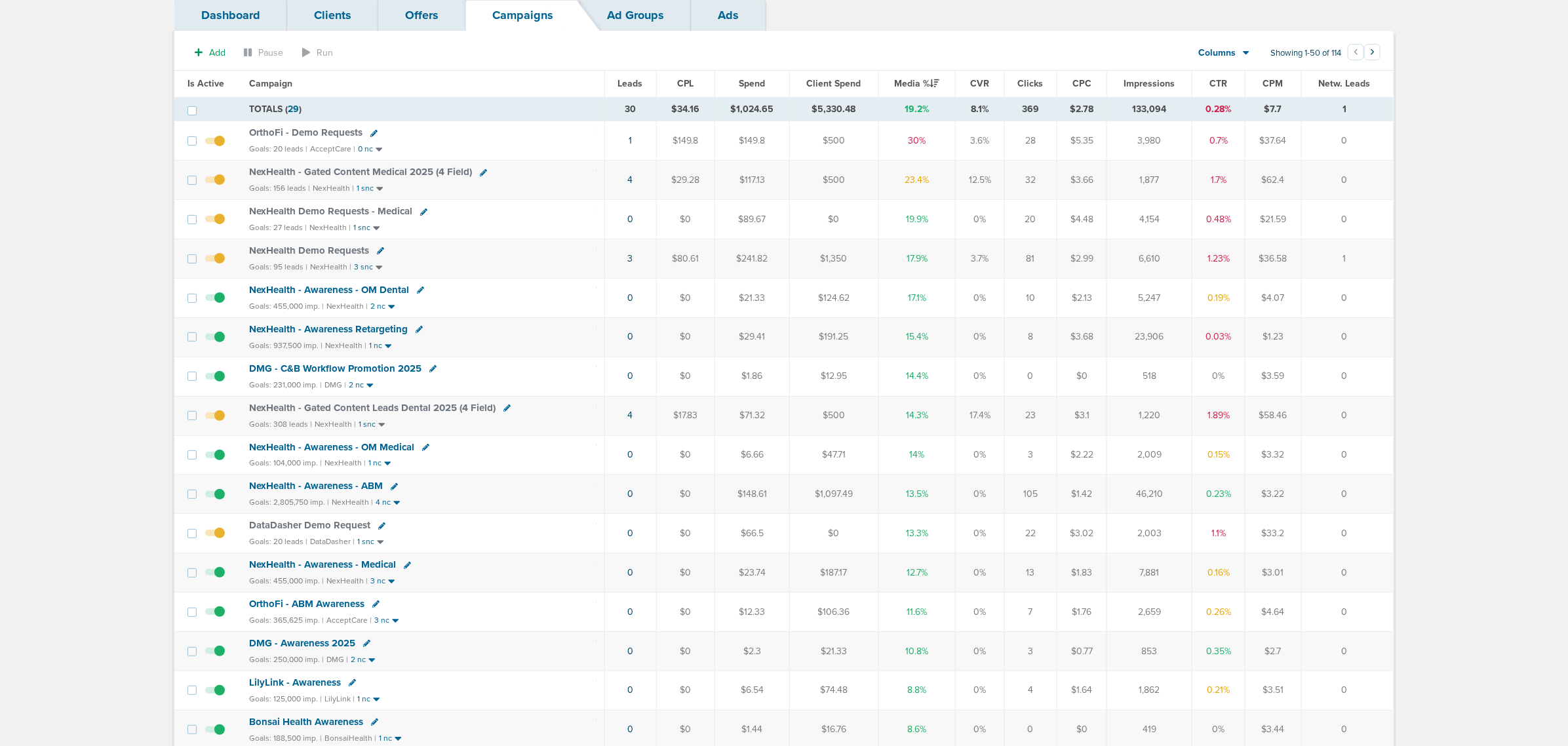
drag, startPoint x: 1175, startPoint y: 180, endPoint x: 1128, endPoint y: 178, distance: 47.0
click at [1128, 178] on td "1,877" at bounding box center [1149, 180] width 85 height 39
drag, startPoint x: 1155, startPoint y: 138, endPoint x: 1084, endPoint y: 139, distance: 71.0
click at [1084, 139] on tr "OrthoFi - Demo Requests Goals: 20 leads | AcceptCare | 0 nc 1 $149.8 $149.8 $50…" at bounding box center [784, 141] width 1219 height 39
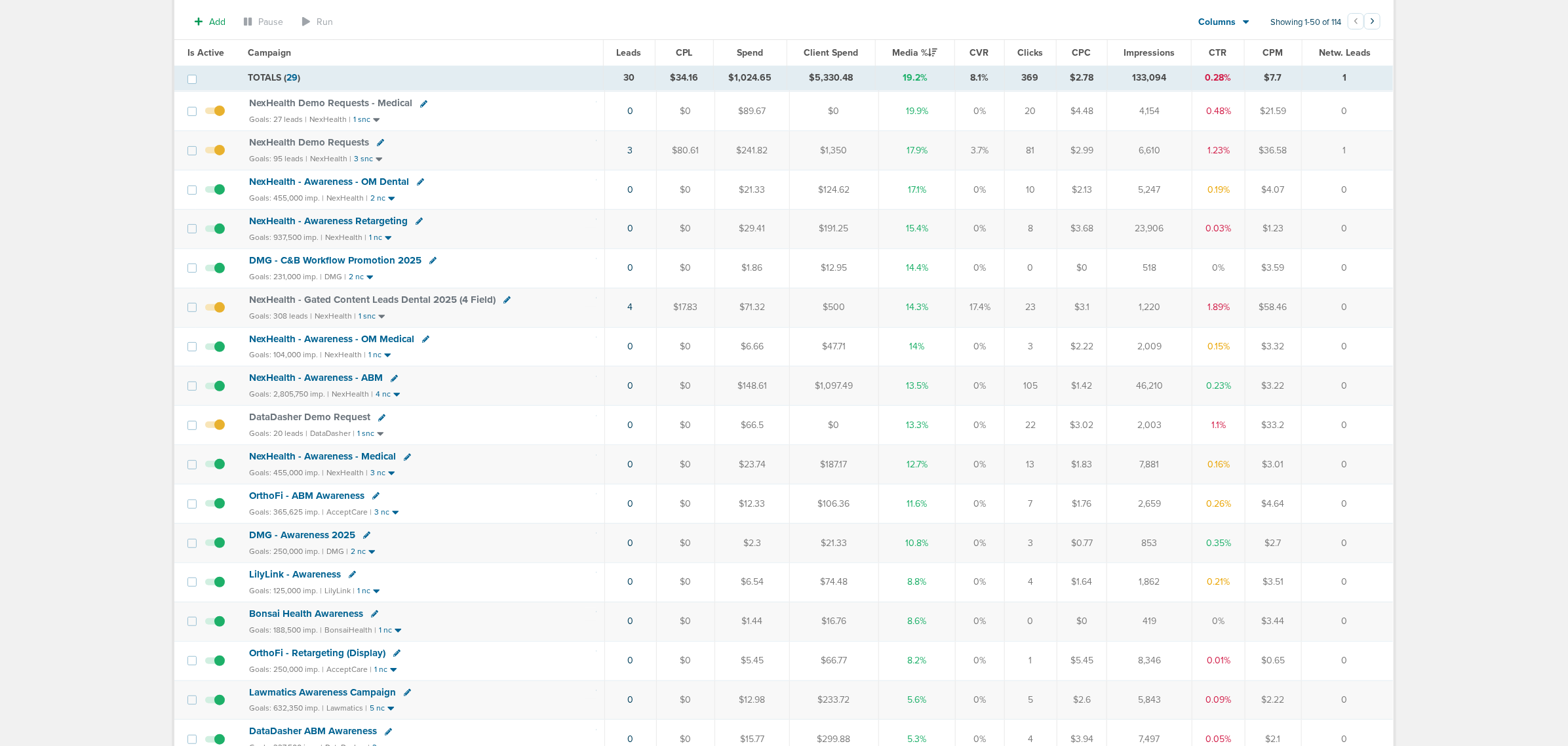
scroll to position [0, 0]
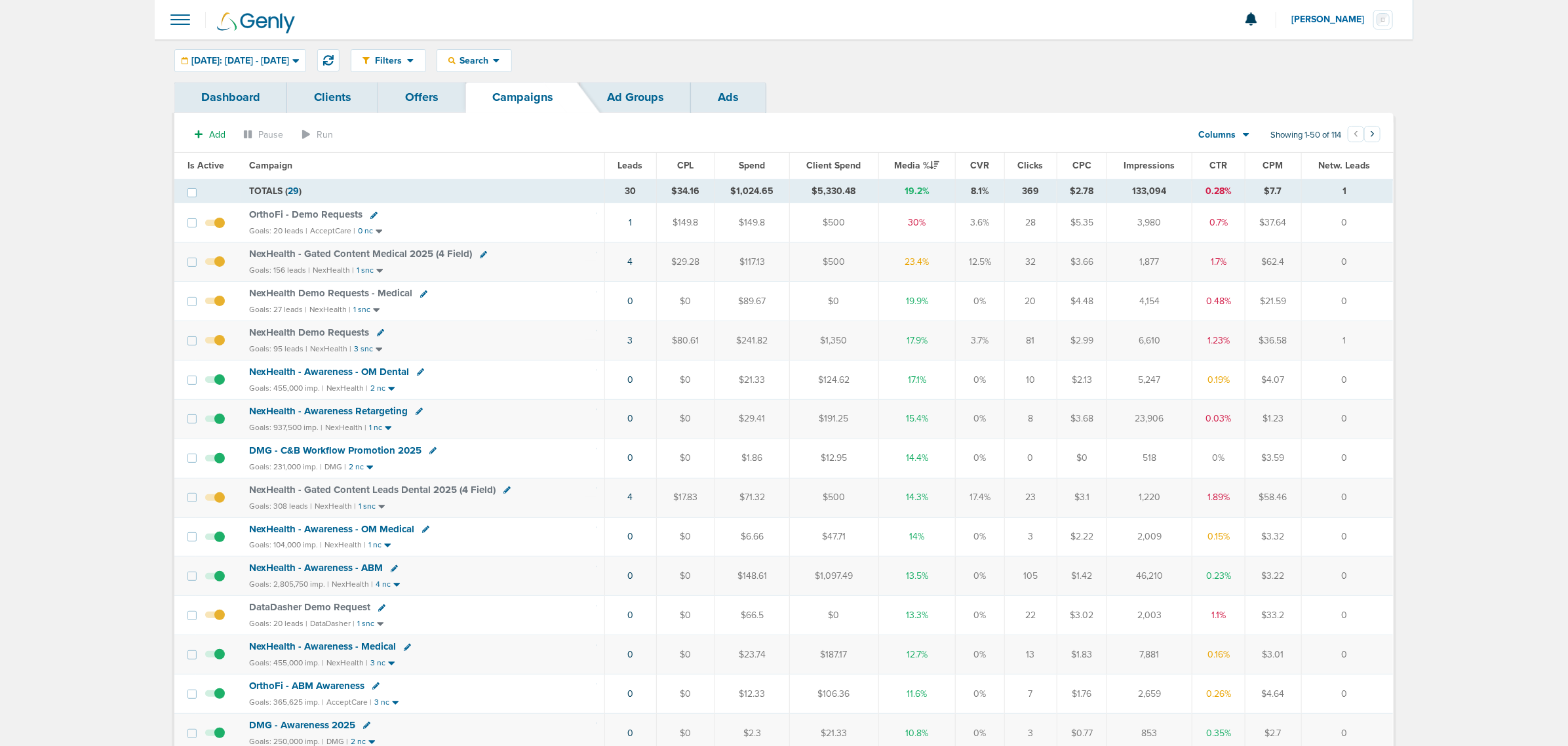
click at [997, 92] on div "Dashboard Clients Offers Campaigns Ad Groups Ads" at bounding box center [784, 97] width 1220 height 31
click at [340, 54] on button at bounding box center [329, 61] width 22 height 22
